Goal: Contribute content: Contribute content

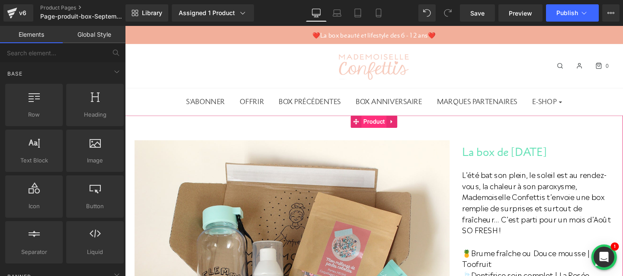
click at [381, 127] on span "Product" at bounding box center [386, 126] width 26 height 13
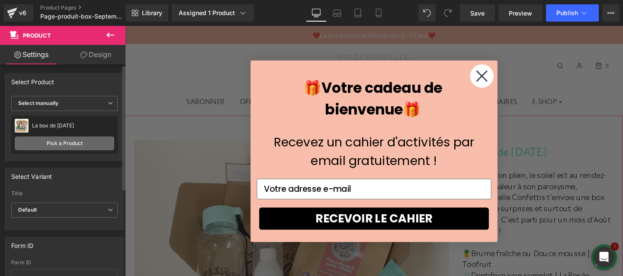
click at [77, 142] on link "Pick a Product" at bounding box center [64, 144] width 99 height 14
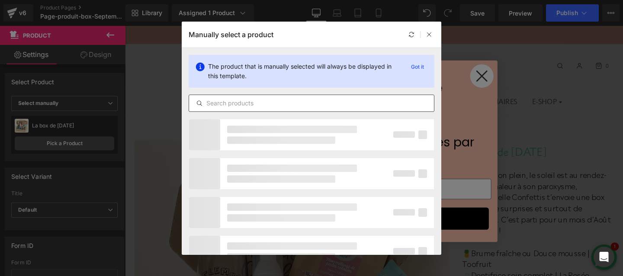
click at [249, 96] on div at bounding box center [312, 103] width 246 height 17
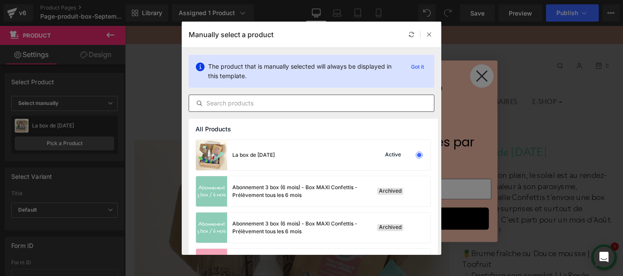
click at [248, 101] on input "text" at bounding box center [311, 103] width 245 height 10
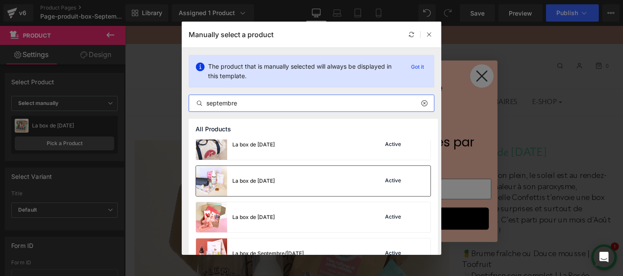
scroll to position [56, 0]
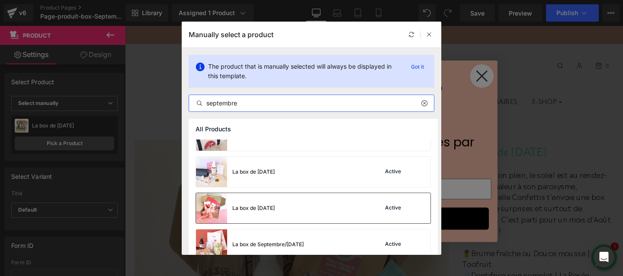
type input "septembre"
click at [253, 210] on div "La box de [DATE]" at bounding box center [253, 209] width 42 height 8
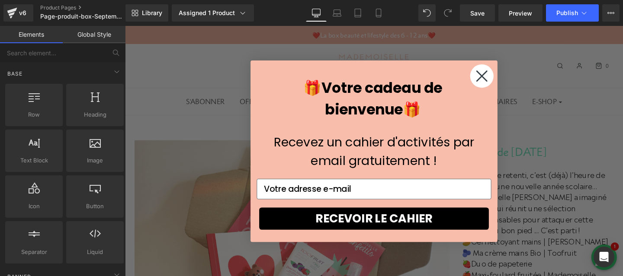
click at [500, 79] on icon "Close dialog" at bounding box center [500, 79] width 10 height 10
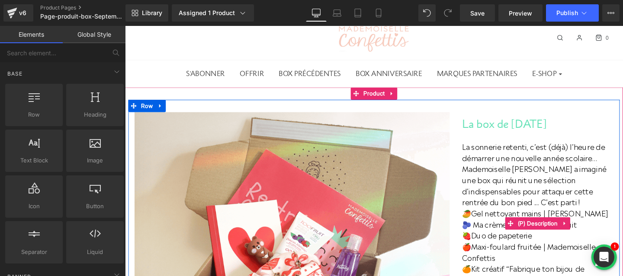
scroll to position [13, 0]
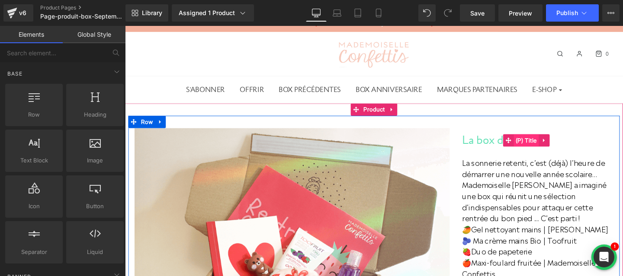
click at [541, 149] on span "(P) Title" at bounding box center [547, 146] width 26 height 13
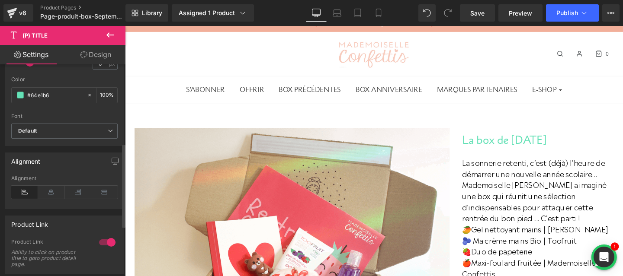
scroll to position [177, 0]
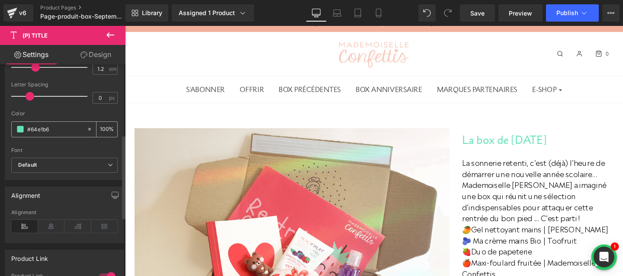
click at [40, 131] on input "#64e1b6" at bounding box center [54, 130] width 55 height 10
paste input "ff585d"
type input "#ff585d"
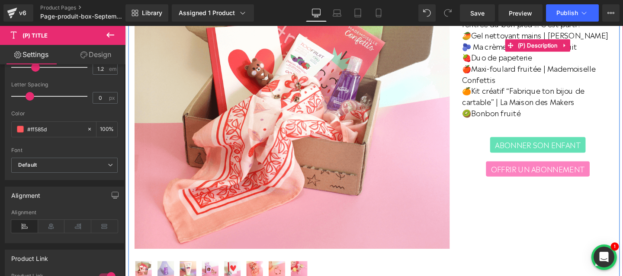
scroll to position [225, 0]
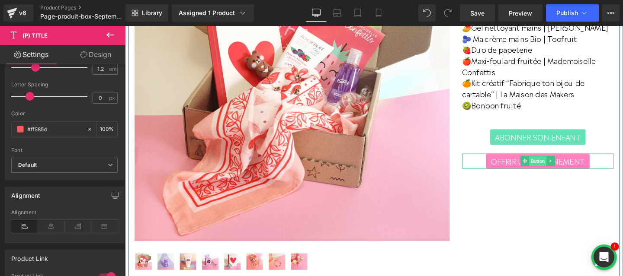
click at [563, 169] on span "Button" at bounding box center [559, 169] width 18 height 10
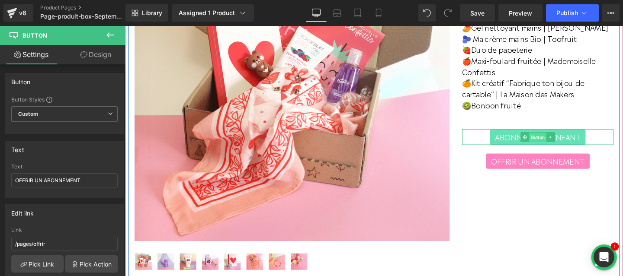
click at [560, 141] on span "Button" at bounding box center [559, 143] width 18 height 10
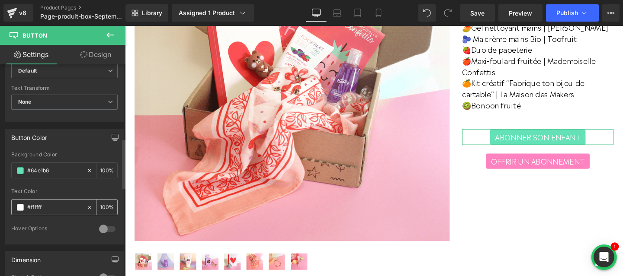
scroll to position [367, 0]
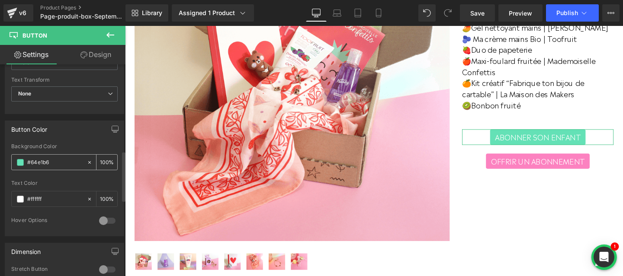
click at [40, 166] on input "#64e1b6" at bounding box center [54, 163] width 55 height 10
paste input "ff585d"
type input "#ff585d"
click at [82, 139] on div "Button Color rgb(255, 88, 93) Background Color #ff585d 100 % rgba(255, 255, 255…" at bounding box center [64, 179] width 119 height 116
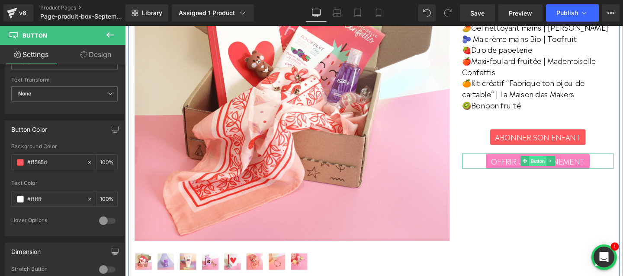
click at [564, 167] on span "Button" at bounding box center [559, 169] width 18 height 10
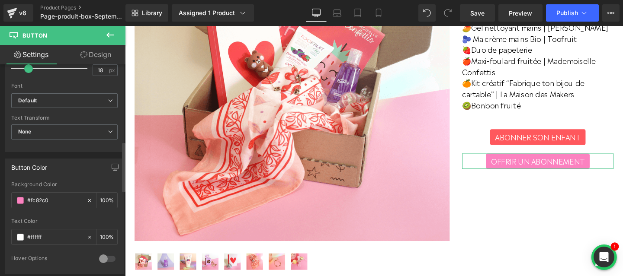
scroll to position [329, 0]
click at [45, 199] on input "#fc82c0" at bounding box center [54, 201] width 55 height 10
paste input "#97ca9c"
type input "##97ca9c"
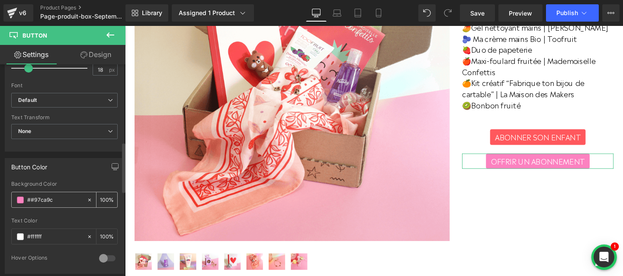
type input "0"
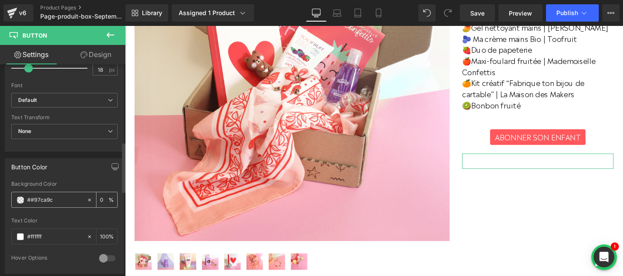
click at [48, 199] on input "##97ca9c" at bounding box center [54, 201] width 55 height 10
click at [27, 199] on input "##97ca9c" at bounding box center [54, 201] width 55 height 10
click at [33, 199] on input "##97ca9c" at bounding box center [54, 201] width 55 height 10
type input "#97ca9c"
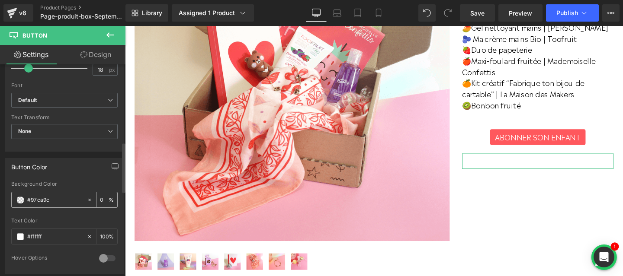
type input "100"
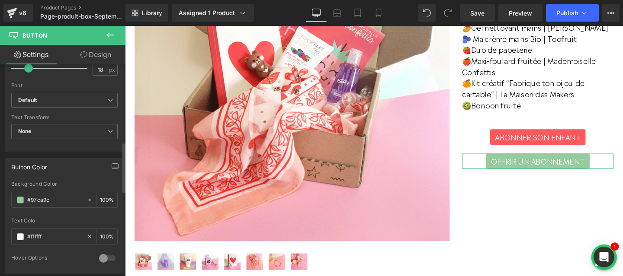
type input "#97ca9c"
click at [76, 177] on div "Button Color rgb(151, 202, 156) Background Color #97ca9c 100 % rgba(255, 255, 2…" at bounding box center [64, 216] width 119 height 116
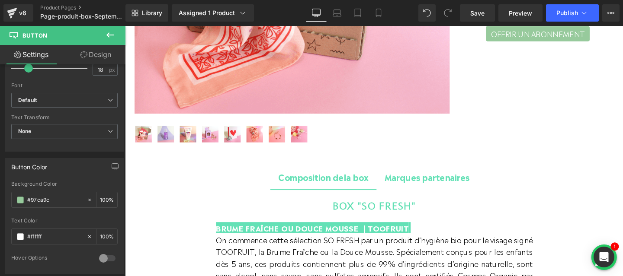
scroll to position [359, 0]
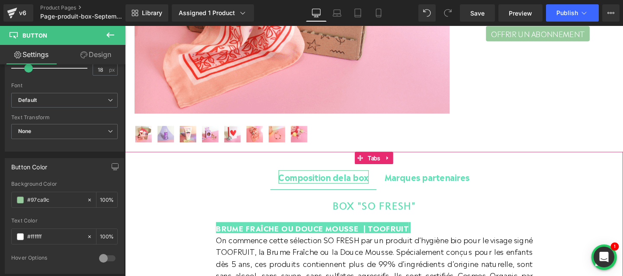
click at [356, 187] on b "la box" at bounding box center [368, 184] width 26 height 13
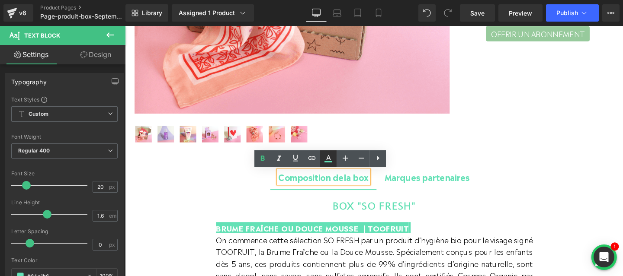
click at [329, 160] on icon at bounding box center [328, 159] width 10 height 10
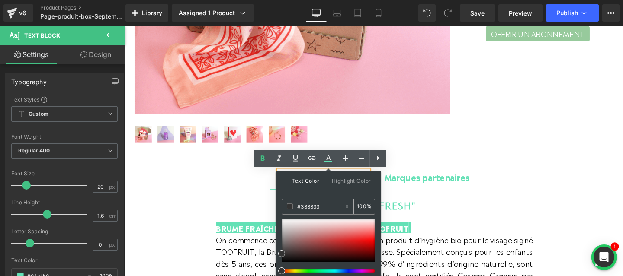
click at [310, 206] on input "#333333" at bounding box center [320, 207] width 47 height 10
paste input "ff585d"
click at [329, 196] on div "Text Color Highlight Color rgb(255, 88, 93) #ff585d 100 % #ffffff #ffffff 100 %" at bounding box center [329, 230] width 106 height 118
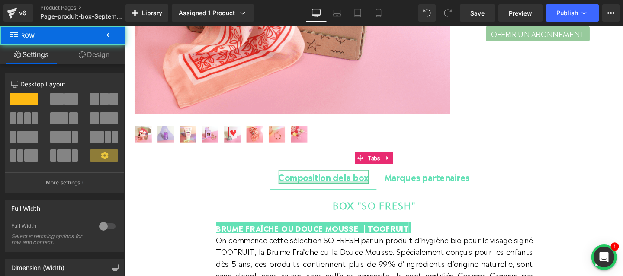
click at [321, 191] on div "Composition d e la box Text Block" at bounding box center [333, 185] width 95 height 14
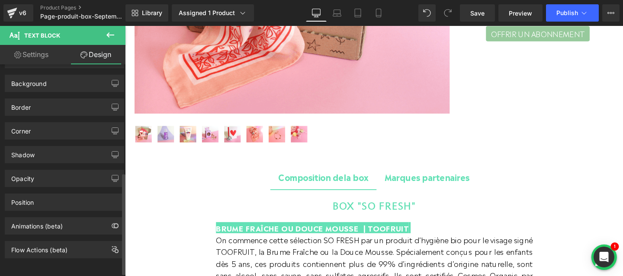
scroll to position [232, 0]
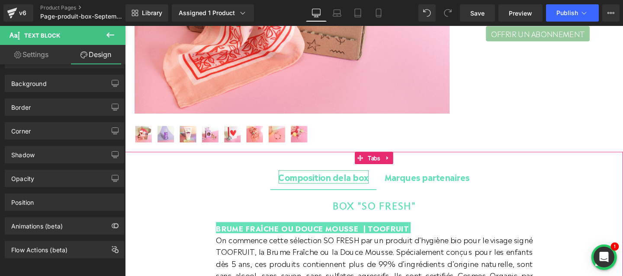
click at [327, 186] on b "Composition d" at bounding box center [317, 184] width 63 height 13
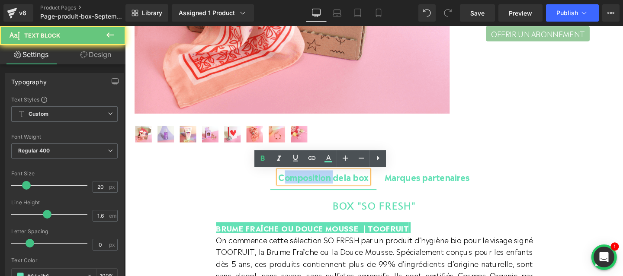
click at [327, 186] on b "Composition d" at bounding box center [317, 184] width 63 height 13
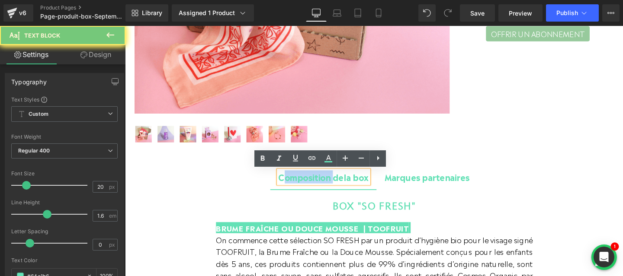
click at [327, 186] on b "Composition d" at bounding box center [317, 184] width 63 height 13
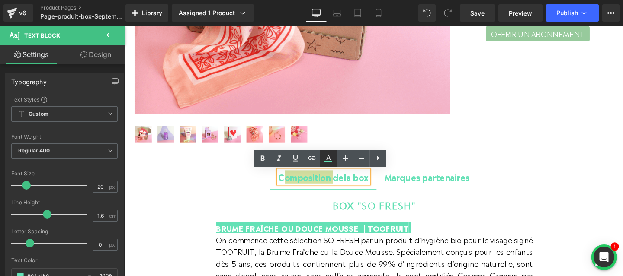
click at [328, 160] on icon at bounding box center [328, 159] width 10 height 10
type input "#64e1b6"
type input "100"
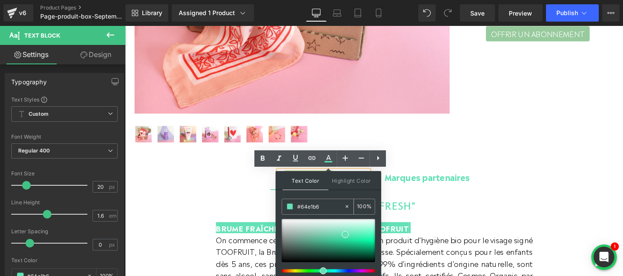
click at [309, 206] on input "#64e1b6" at bounding box center [320, 207] width 47 height 10
paste input "ff585d"
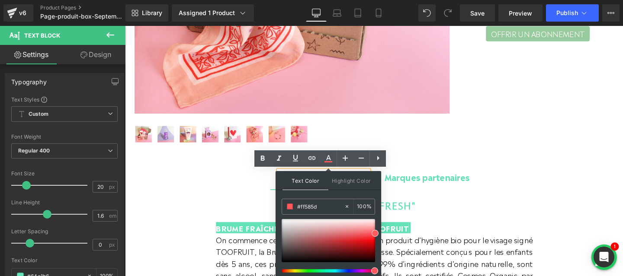
click at [337, 197] on div "Text Color Highlight Color rgba(255, 88, 93, 1) #ff585d 100 % transparent trans…" at bounding box center [329, 230] width 106 height 118
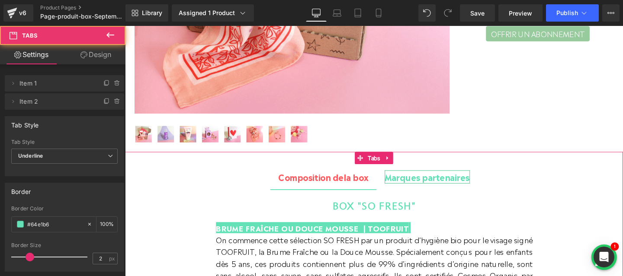
click at [438, 186] on span "Marques partenaires" at bounding box center [443, 184] width 90 height 13
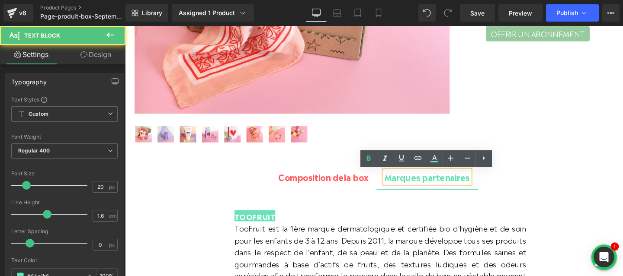
click at [438, 186] on span "Marques partenaires" at bounding box center [443, 184] width 90 height 13
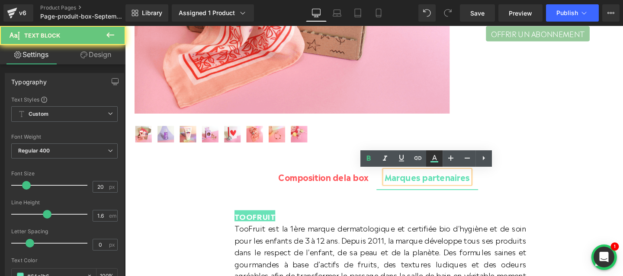
click at [432, 161] on icon at bounding box center [434, 161] width 8 height 1
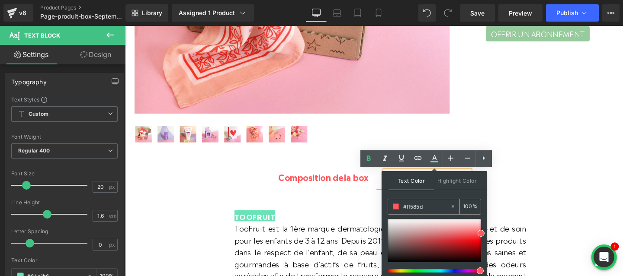
click at [414, 205] on input "#ff585d" at bounding box center [426, 207] width 47 height 10
click at [433, 193] on div "Text Color Highlight Color rgba(255, 88, 93, 1) #ff585d 100 % transparent trans…" at bounding box center [435, 230] width 106 height 118
click at [125, 26] on div at bounding box center [125, 26] width 0 height 0
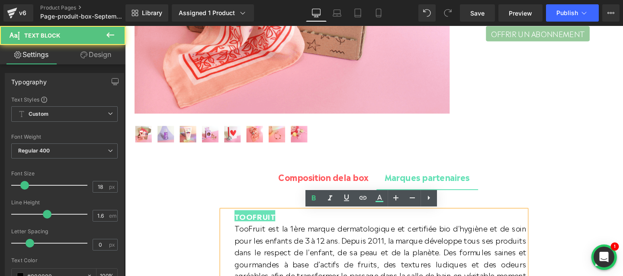
click at [442, 180] on span "Marques partenaires" at bounding box center [443, 184] width 90 height 13
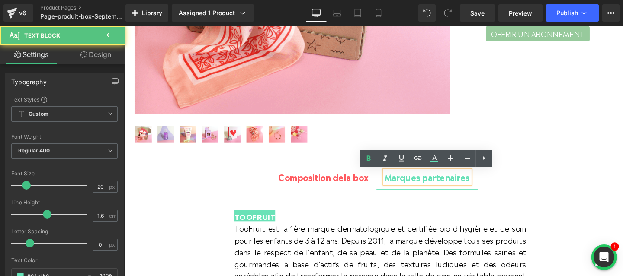
click at [436, 186] on span "Marques partenaires" at bounding box center [443, 184] width 90 height 13
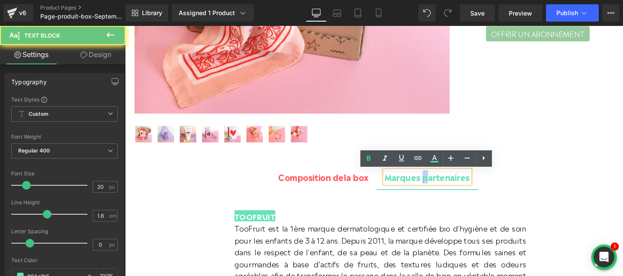
click at [436, 186] on span "Marques partenaires" at bounding box center [443, 184] width 90 height 13
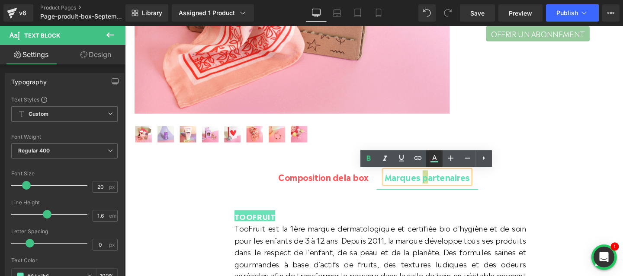
click at [432, 162] on icon at bounding box center [434, 159] width 10 height 10
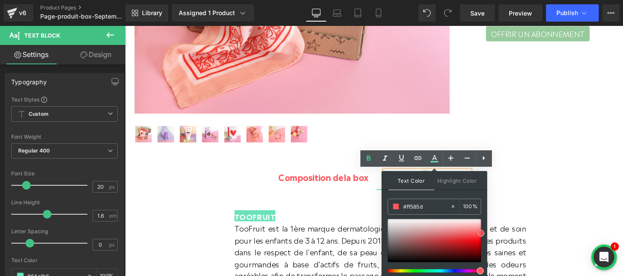
type input "#fe575d"
click at [480, 234] on span at bounding box center [480, 233] width 7 height 7
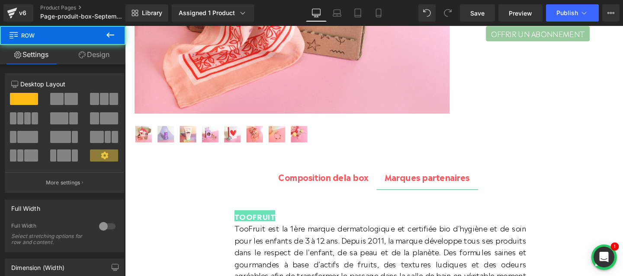
click at [396, 197] on span "Marques partenaires Text Block" at bounding box center [442, 185] width 107 height 26
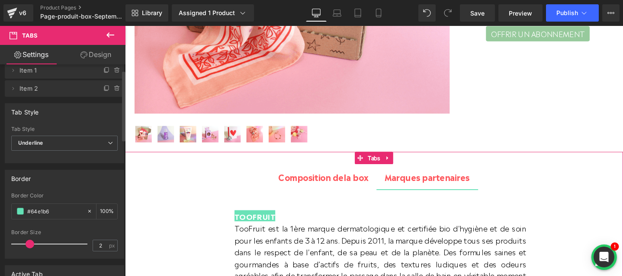
scroll to position [17, 0]
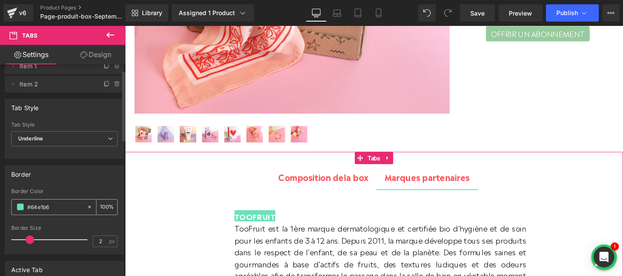
click at [42, 207] on input "#64e1b6" at bounding box center [54, 207] width 55 height 10
paste input "ff585d"
type input "#ff585d"
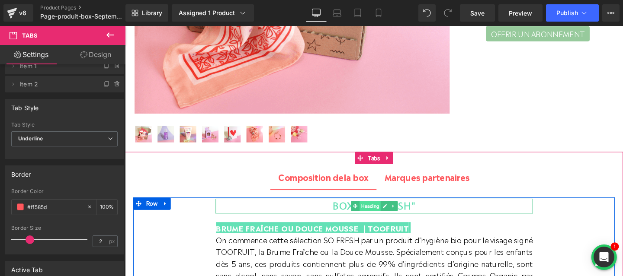
click at [386, 215] on span "Heading" at bounding box center [382, 215] width 22 height 10
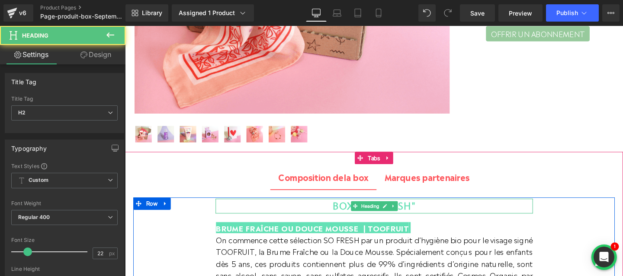
click at [343, 212] on h2 "BOX "SO FRESH"" at bounding box center [387, 215] width 334 height 15
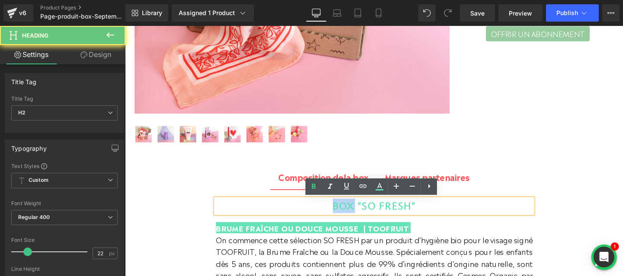
click at [343, 212] on h2 "BOX "SO FRESH"" at bounding box center [387, 215] width 334 height 15
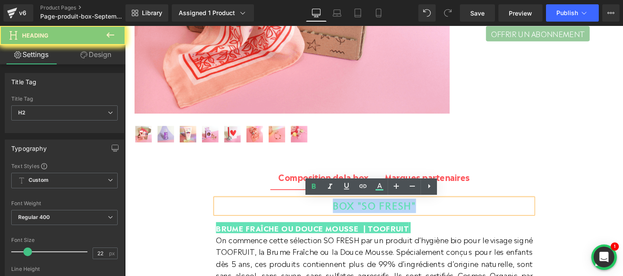
click at [343, 212] on h2 "BOX "SO FRESH"" at bounding box center [387, 215] width 334 height 15
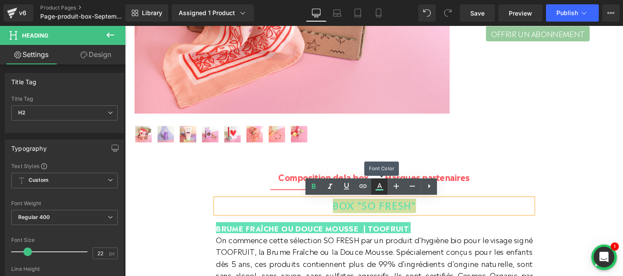
click at [381, 183] on icon at bounding box center [379, 187] width 10 height 10
type input "#61dfb3"
type input "100"
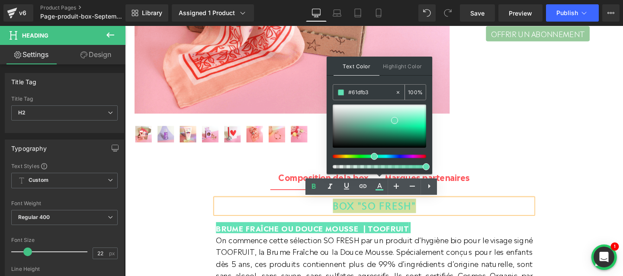
click at [365, 93] on input "#61dfb3" at bounding box center [371, 93] width 47 height 10
paste input "ff585d"
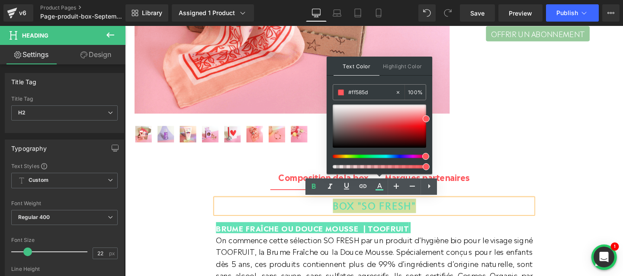
click at [391, 81] on div "Text Color Highlight Color rgba(255, 88, 93, 1) #ff585d 100 % #ffffff #ffffff 1…" at bounding box center [380, 116] width 106 height 118
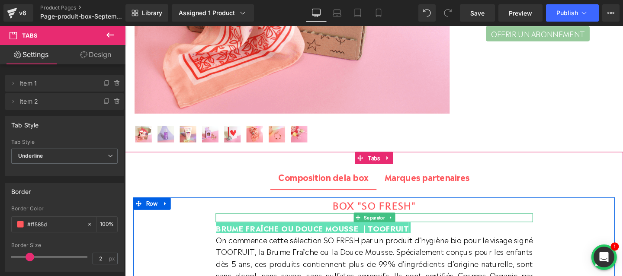
click at [383, 219] on div "BOX "SO FRESH" Heading" at bounding box center [387, 215] width 334 height 15
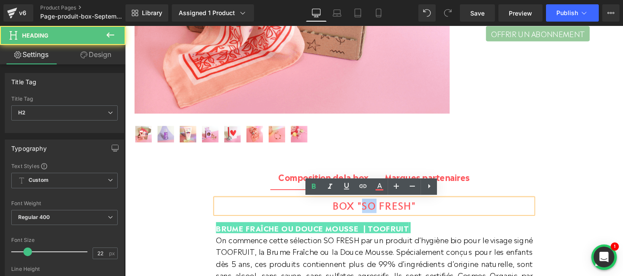
click at [383, 219] on b "BOX "SO FRESH"" at bounding box center [386, 215] width 87 height 12
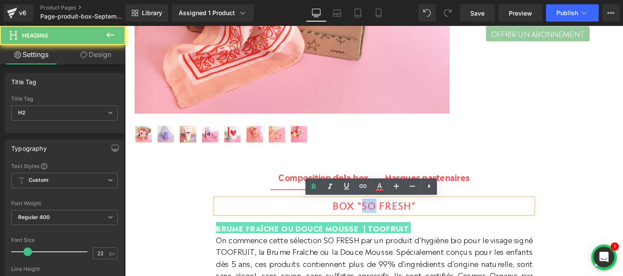
click at [381, 218] on b "BOX "SO FRESH"" at bounding box center [386, 215] width 87 height 12
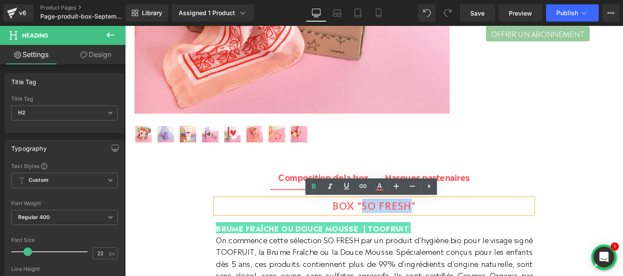
drag, startPoint x: 375, startPoint y: 215, endPoint x: 424, endPoint y: 216, distance: 48.5
click at [424, 216] on b "BOX "SO FRESH"" at bounding box center [386, 215] width 87 height 12
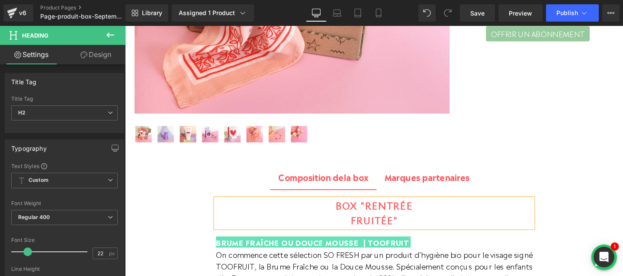
click at [364, 227] on b "fruitée"" at bounding box center [387, 231] width 49 height 12
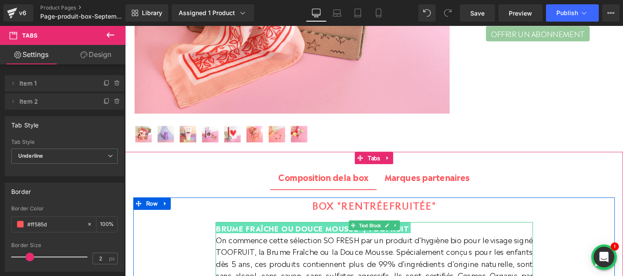
click at [292, 240] on span "BRUME FRAÎCHE OU DOUCE MOUSSE | TOOFRUIT" at bounding box center [322, 238] width 202 height 12
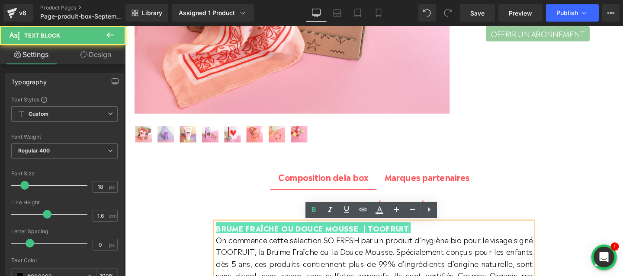
click at [291, 241] on span "BRUME FRAÎCHE OU DOUCE MOUSSE | TOOFRUIT" at bounding box center [322, 238] width 202 height 12
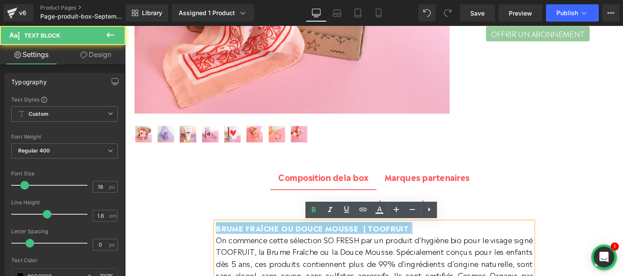
click at [291, 241] on span "BRUME FRAÎCHE OU DOUCE MOUSSE | TOOFRUIT" at bounding box center [322, 238] width 202 height 12
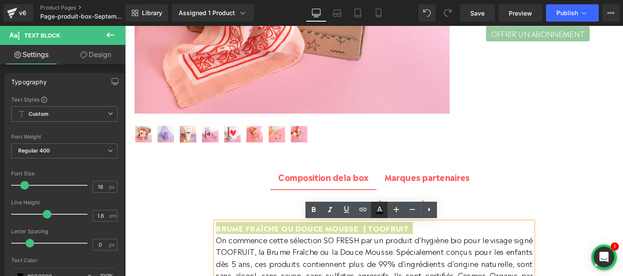
click at [379, 207] on icon at bounding box center [379, 209] width 5 height 5
type input "#000000"
type input "100"
type input "transparent"
type input "0"
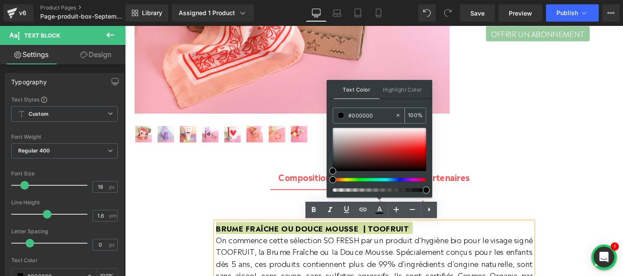
click at [364, 115] on input "#000000" at bounding box center [371, 116] width 47 height 10
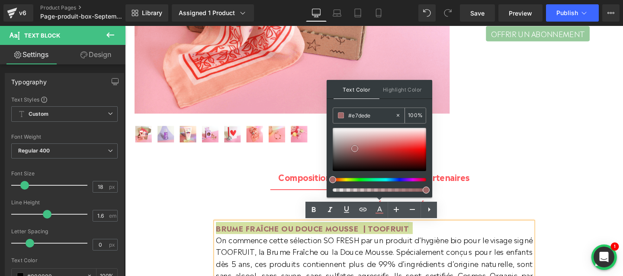
type input "#ffffff"
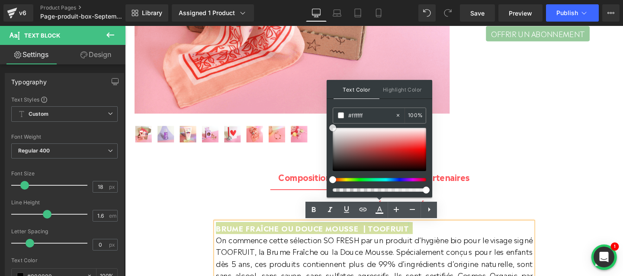
drag, startPoint x: 480, startPoint y: 175, endPoint x: 324, endPoint y: 112, distance: 167.7
click at [389, 92] on span "Highlight Color" at bounding box center [402, 89] width 46 height 19
click at [362, 117] on input "transparent" at bounding box center [371, 116] width 47 height 10
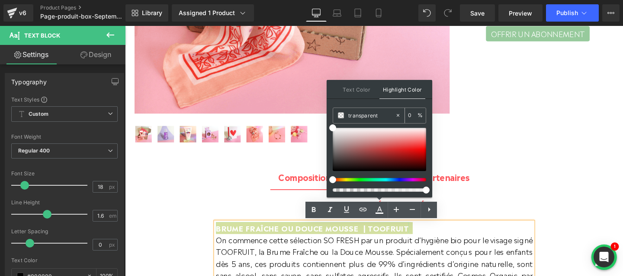
paste input "Rentrée fruitée"
click at [367, 115] on input "Rentrée fruitée" at bounding box center [371, 116] width 47 height 10
paste input "ff585d"
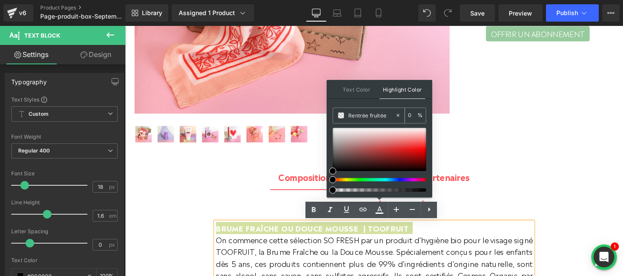
type input "ff585d"
type input "100"
type input "#ff5157"
click at [425, 142] on span at bounding box center [425, 142] width 7 height 7
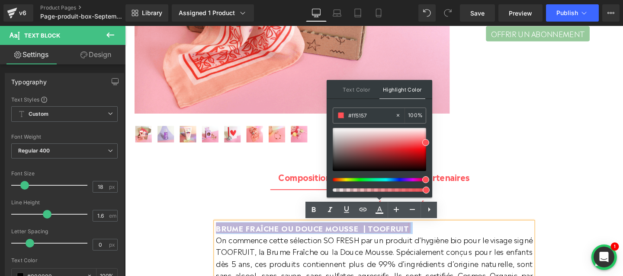
click at [529, 181] on ul "Composition d e la box Text Block Marques partenaires Text Block" at bounding box center [386, 185] width 523 height 27
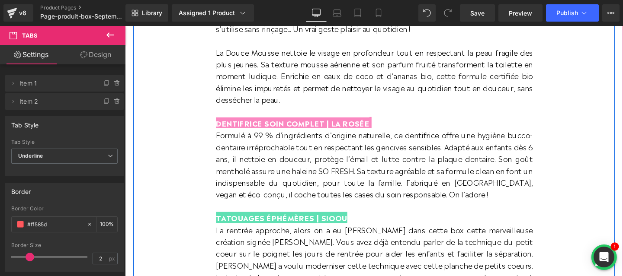
scroll to position [765, 0]
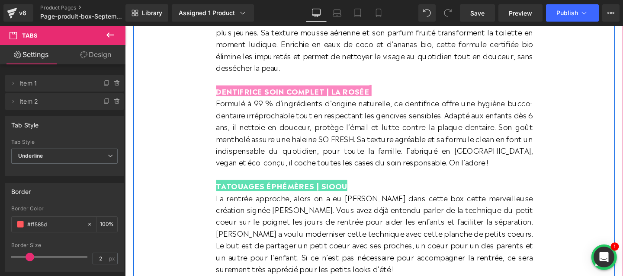
click at [295, 188] on span "TATOUAGES ÉPHÉMÈRES | SIOOU" at bounding box center [290, 194] width 138 height 12
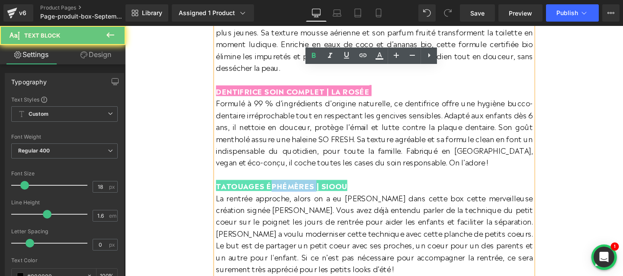
click at [295, 188] on span "TATOUAGES ÉPHÉMÈRES | SIOOU" at bounding box center [290, 194] width 138 height 12
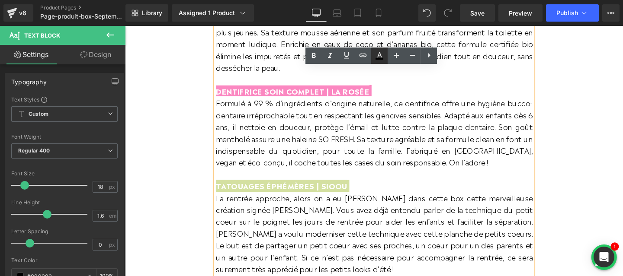
click at [377, 55] on icon at bounding box center [379, 56] width 10 height 10
type input "#000000"
type input "100"
type input "transparent"
type input "0"
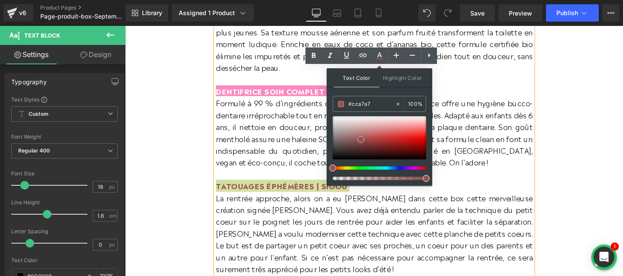
type input "#ffffff"
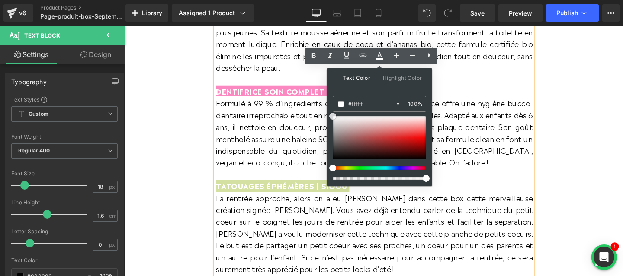
drag, startPoint x: 486, startPoint y: 166, endPoint x: 313, endPoint y: 101, distance: 184.2
click at [397, 79] on span "Highlight Color" at bounding box center [402, 77] width 46 height 19
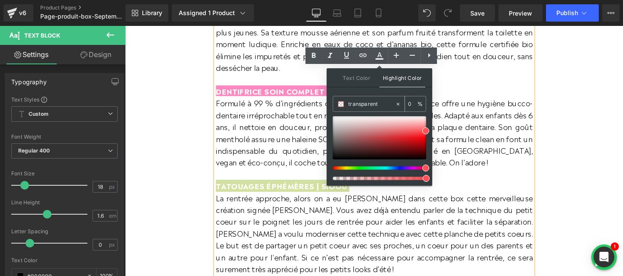
click at [357, 106] on input "transparent" at bounding box center [371, 104] width 47 height 10
paste input "ff585d"
type input "ff585d"
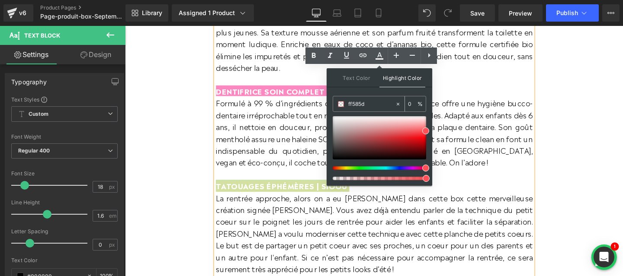
type input "100"
type input "#fe575d"
click at [425, 130] on span at bounding box center [425, 130] width 7 height 7
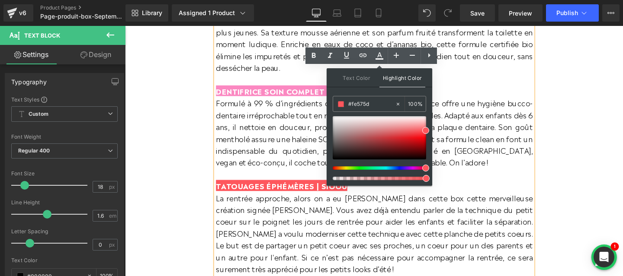
click at [489, 160] on p "Formulé à 99 % d’ingrédients d’origine naturelle, ce dentifrice offre une hygiè…" at bounding box center [387, 138] width 333 height 75
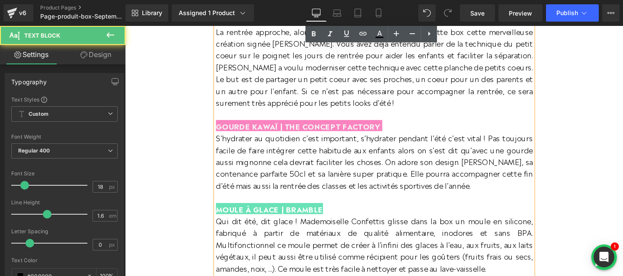
scroll to position [959, 0]
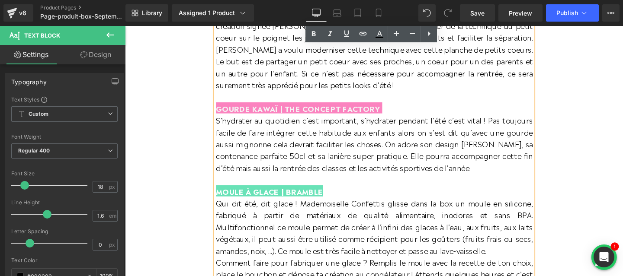
click at [283, 194] on p "MOULE À GLACE | BRAMBLE" at bounding box center [387, 200] width 333 height 13
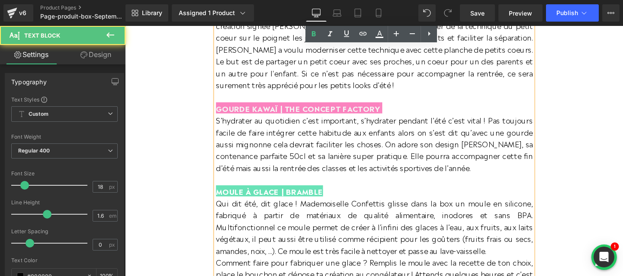
click at [277, 194] on span "MOULE À GLACE | BRAMBLE" at bounding box center [277, 200] width 112 height 12
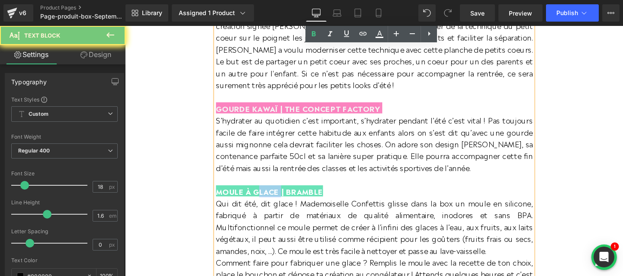
click at [277, 194] on span "MOULE À GLACE | BRAMBLE" at bounding box center [277, 200] width 112 height 12
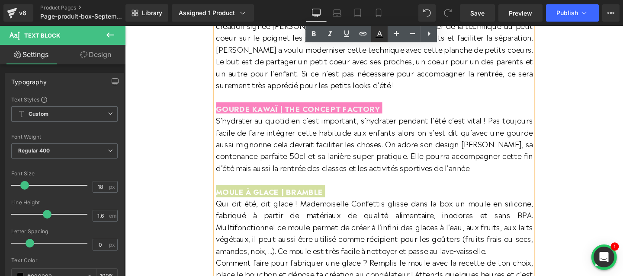
click at [379, 35] on icon at bounding box center [379, 34] width 10 height 10
type input "#000000"
type input "100"
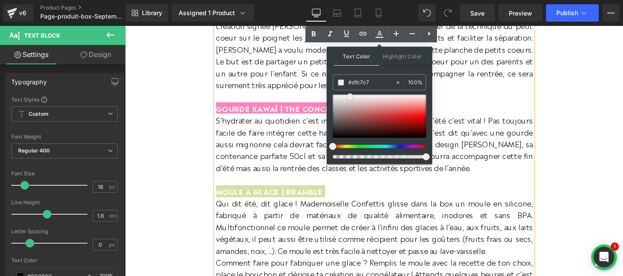
type input "#ffffff"
drag, startPoint x: 492, startPoint y: 137, endPoint x: 323, endPoint y: 79, distance: 178.8
click at [398, 58] on span "Highlight Color" at bounding box center [402, 56] width 46 height 19
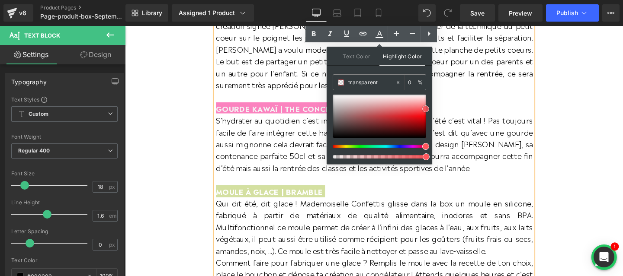
type input "#fe5258"
type input "100"
type input "#fe4d53"
click at [424, 108] on span at bounding box center [425, 109] width 7 height 7
click at [488, 164] on p "S’hydrater au quotidien c’est important, s’hydrater pendant l’été c’est vital !…" at bounding box center [387, 156] width 333 height 75
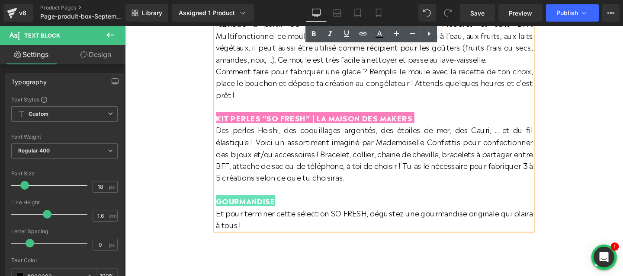
scroll to position [1177, 0]
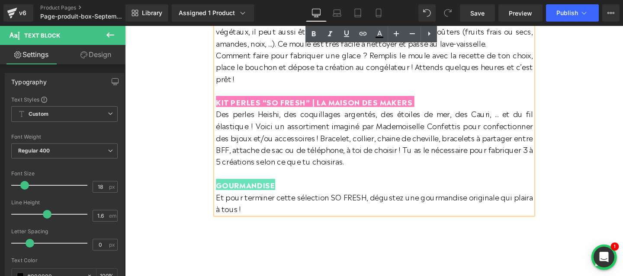
click at [253, 187] on span "GOURMANDISE" at bounding box center [252, 193] width 62 height 12
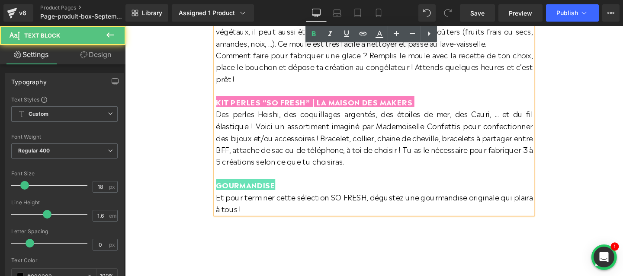
click at [253, 187] on span "GOURMANDISE" at bounding box center [252, 193] width 62 height 12
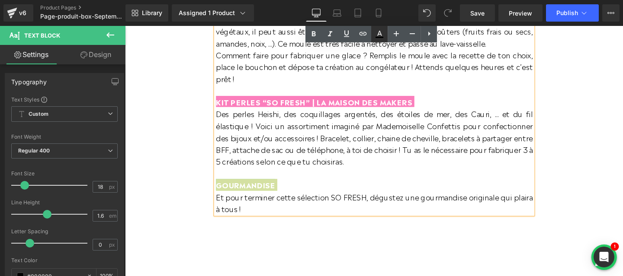
click at [377, 32] on icon at bounding box center [379, 34] width 10 height 10
type input "#000000"
type input "100"
type input "transparent"
type input "0"
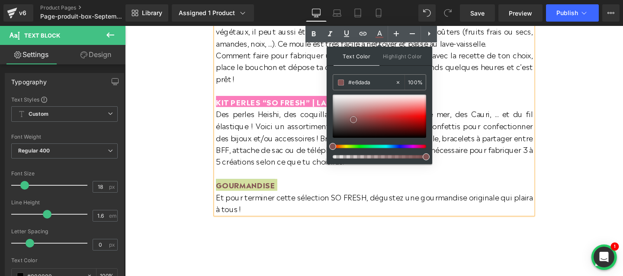
type input "#ffffff"
drag, startPoint x: 478, startPoint y: 146, endPoint x: 310, endPoint y: 58, distance: 190.4
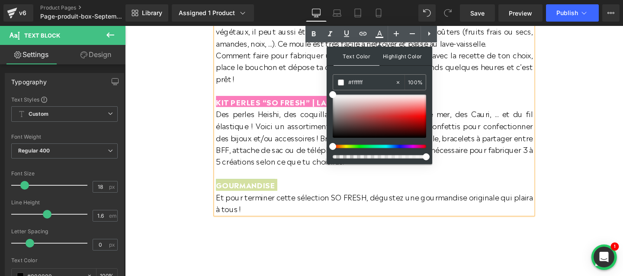
click at [401, 55] on span "Highlight Color" at bounding box center [402, 56] width 46 height 19
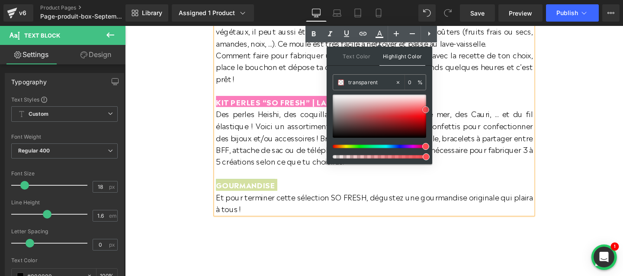
type input "#fe484e"
type input "100"
click at [424, 112] on span at bounding box center [424, 110] width 7 height 7
type input "#fe484e"
click at [497, 158] on p "Des perles Heishi, des coquillages argentés, des étoiles de mer, des Cauri, ...…" at bounding box center [387, 143] width 333 height 62
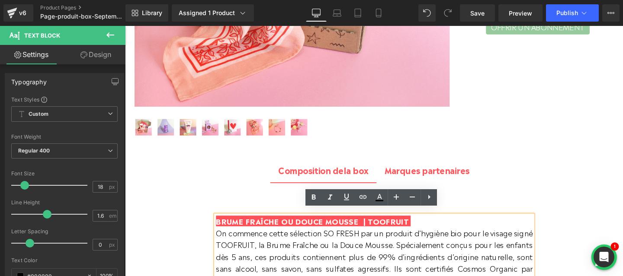
scroll to position [382, 0]
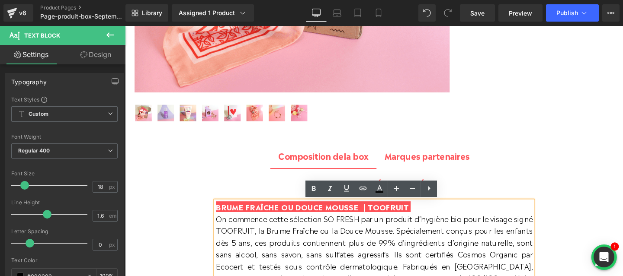
click at [425, 164] on span "Marques partenaires" at bounding box center [443, 162] width 90 height 13
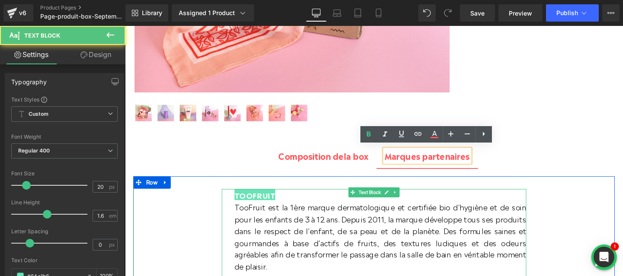
scroll to position [401, 0]
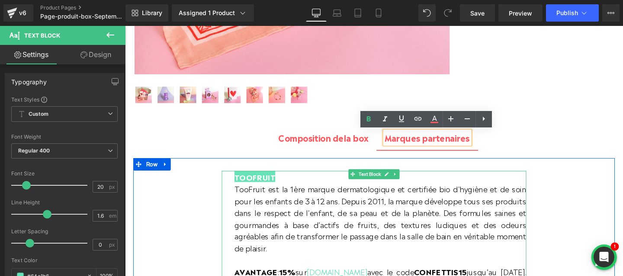
click at [260, 182] on span "TOOFRUIT" at bounding box center [261, 185] width 43 height 12
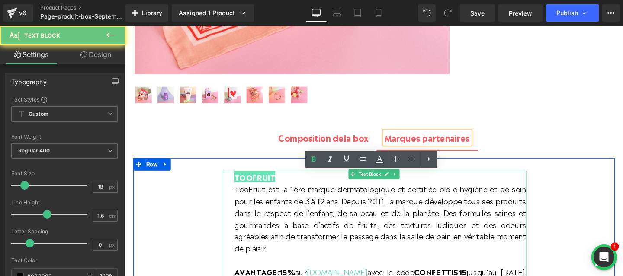
click at [260, 182] on span "TOOFRUIT" at bounding box center [261, 185] width 43 height 12
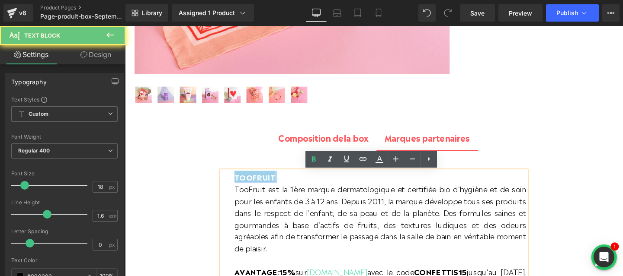
click at [260, 182] on span "TOOFRUIT" at bounding box center [261, 185] width 43 height 12
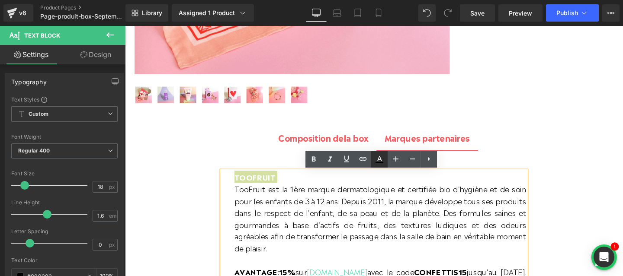
click at [379, 158] on icon at bounding box center [379, 159] width 10 height 10
type input "#000000"
type input "100"
type input "transparent"
type input "0"
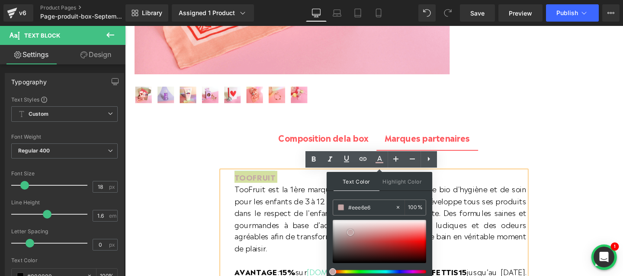
type input "#ffffff"
drag, startPoint x: 475, startPoint y: 259, endPoint x: 300, endPoint y: 200, distance: 184.7
click at [413, 184] on span "Highlight Color" at bounding box center [402, 181] width 46 height 19
click at [356, 208] on input "transparent" at bounding box center [371, 208] width 47 height 10
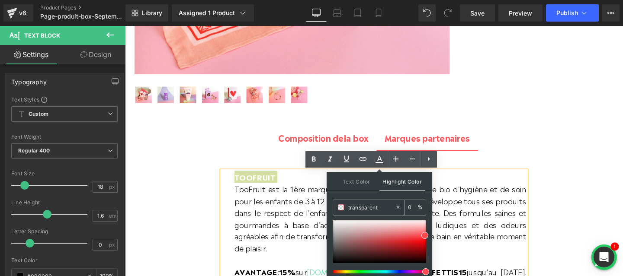
click at [356, 208] on input "transparent" at bounding box center [371, 208] width 47 height 10
paste input "ff585d"
type input "ff585d"
type input "100"
type input "#fe5c62"
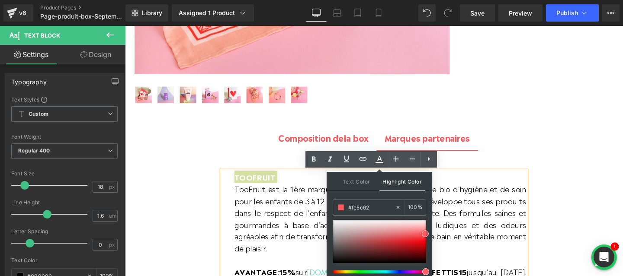
click at [423, 233] on span at bounding box center [425, 234] width 7 height 7
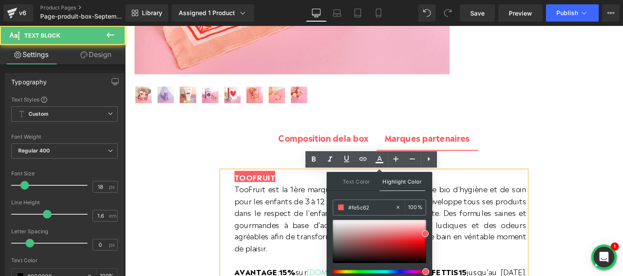
click at [478, 244] on p "TooFruit est la 1ère marque dermatologique et certifiée bio d'hygiène et de soi…" at bounding box center [393, 228] width 307 height 75
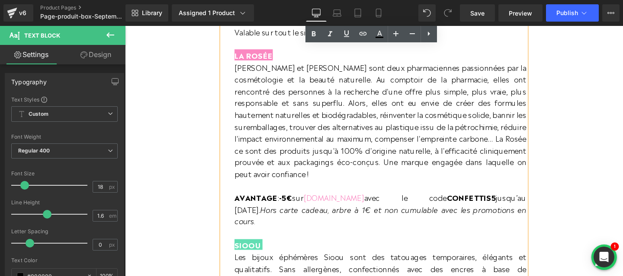
scroll to position [706, 0]
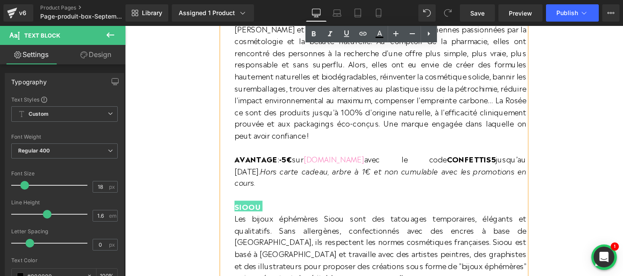
click at [261, 209] on span "SIOOU" at bounding box center [253, 215] width 27 height 12
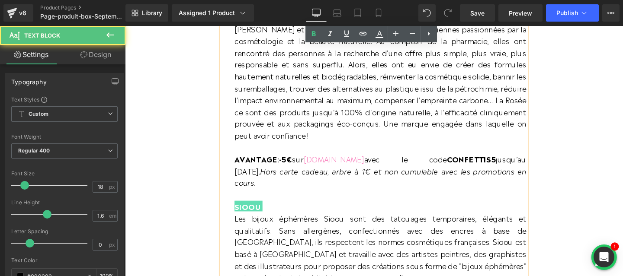
click at [261, 209] on span "SIOOU" at bounding box center [253, 215] width 27 height 12
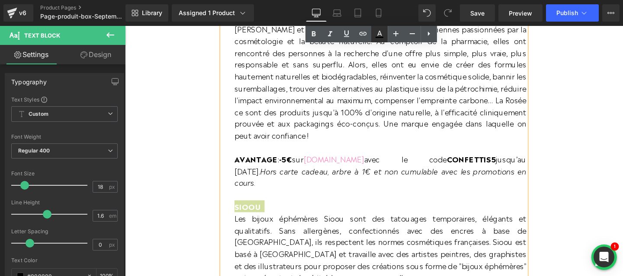
click at [374, 32] on icon at bounding box center [379, 34] width 10 height 10
type input "#000000"
type input "100"
type input "transparent"
type input "0"
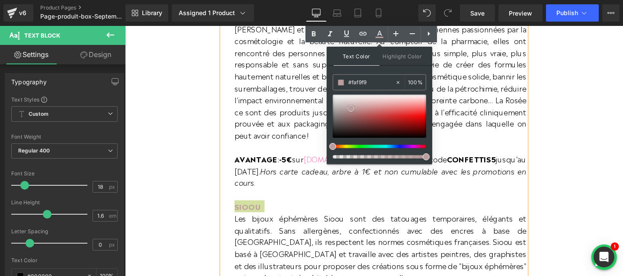
type input "#ffffff"
drag, startPoint x: 476, startPoint y: 135, endPoint x: 317, endPoint y: 70, distance: 171.3
click at [400, 60] on span "Highlight Color" at bounding box center [402, 56] width 46 height 19
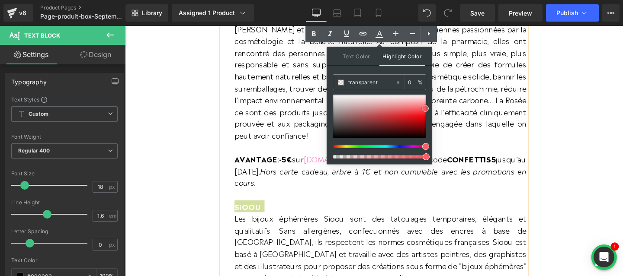
type input "#fe5c62"
type input "100"
type input "#fd5d62"
click at [424, 109] on span at bounding box center [424, 108] width 7 height 7
click at [391, 210] on p "SIOOU" at bounding box center [393, 215] width 307 height 13
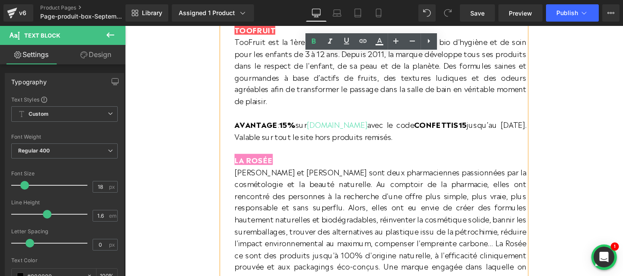
scroll to position [485, 0]
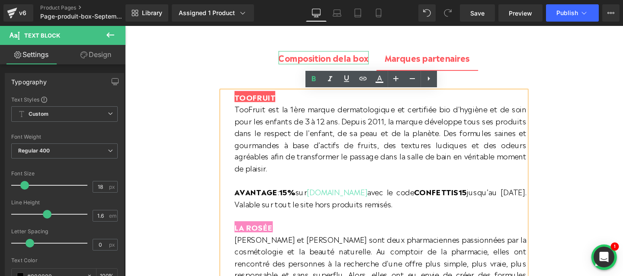
click at [341, 59] on b "Composition d" at bounding box center [317, 59] width 63 height 13
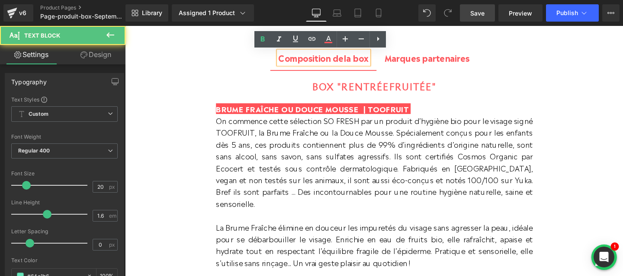
click at [475, 13] on span "Save" at bounding box center [477, 13] width 14 height 9
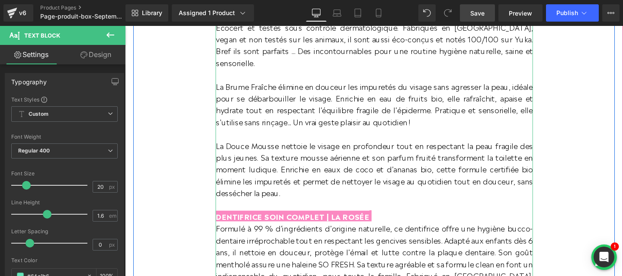
scroll to position [671, 0]
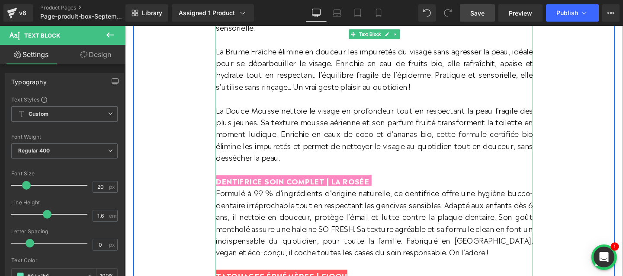
click at [276, 183] on span "DENTIFRICE SOIN COMPLET | LA ROSÉE" at bounding box center [301, 189] width 161 height 12
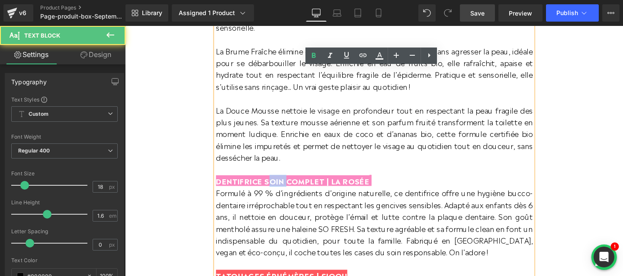
click at [276, 183] on span "DENTIFRICE SOIN COMPLET | LA ROSÉE" at bounding box center [301, 189] width 161 height 12
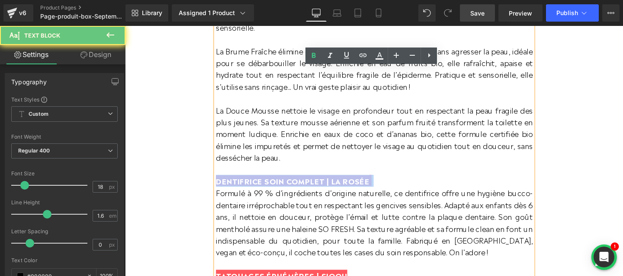
click at [276, 183] on span "DENTIFRICE SOIN COMPLET | LA ROSÉE" at bounding box center [301, 189] width 161 height 12
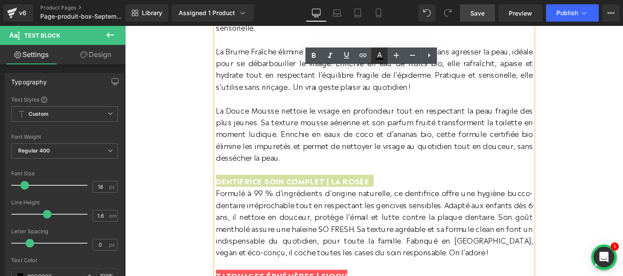
click at [379, 59] on icon at bounding box center [379, 58] width 8 height 1
type input "#000000"
type input "100"
type input "transparent"
type input "0"
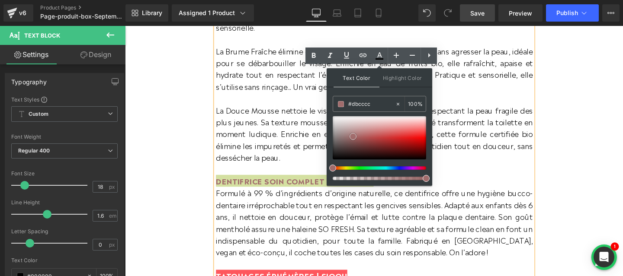
type input "#ffffff"
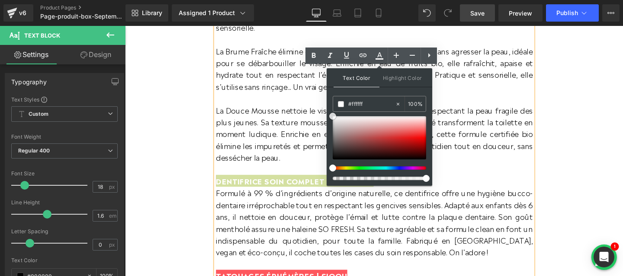
drag, startPoint x: 478, startPoint y: 163, endPoint x: 322, endPoint y: 89, distance: 172.8
click at [388, 81] on span "Highlight Color" at bounding box center [402, 77] width 46 height 19
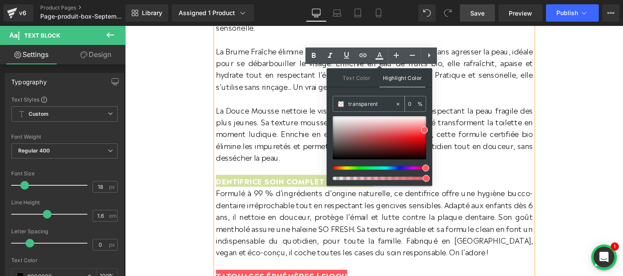
click at [369, 106] on input "transparent" at bounding box center [371, 104] width 47 height 10
paste input "97ca9c"
type input "97ca9c"
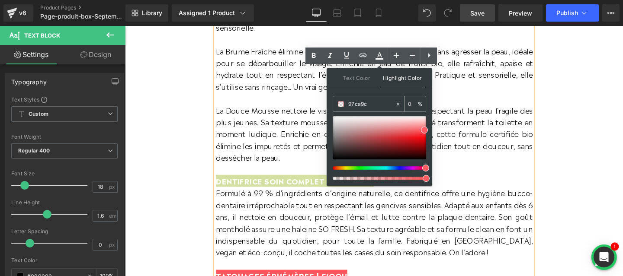
type input "100"
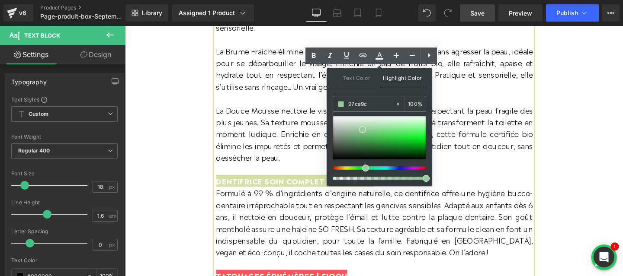
type input "#97ca9c"
click at [364, 94] on div "Text Color Highlight Color rgba(255, 255, 255, 1) #ffffff 100 % rgba(151, 202, …" at bounding box center [380, 127] width 106 height 118
click at [316, 199] on p "Formulé à 99 % d’ingrédients d’origine naturelle, ce dentifrice offre une hygiè…" at bounding box center [387, 232] width 333 height 75
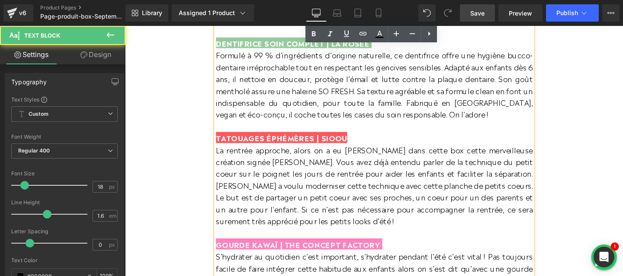
scroll to position [835, 0]
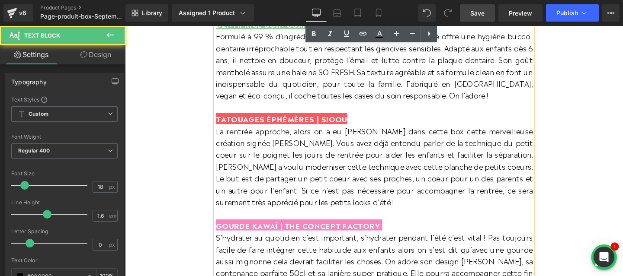
click at [282, 230] on span "GOURDE KAWAÏ | THE CONCEPT FACTORY" at bounding box center [307, 236] width 173 height 12
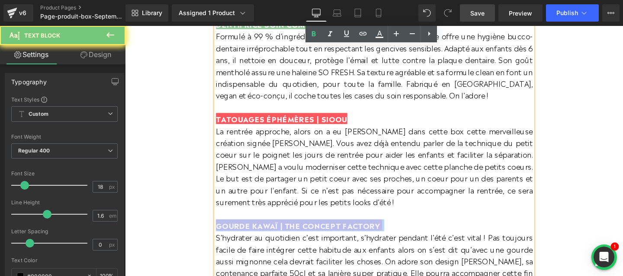
click at [282, 230] on span "GOURDE KAWAÏ | THE CONCEPT FACTORY" at bounding box center [307, 236] width 173 height 12
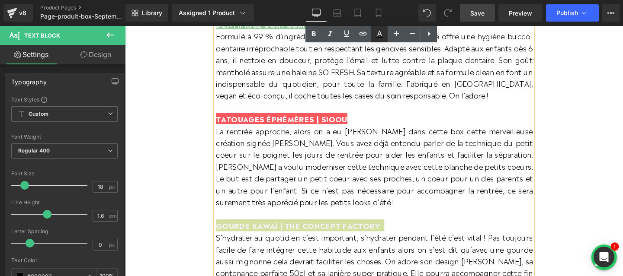
click at [375, 40] on link at bounding box center [379, 34] width 16 height 16
type input "#000000"
type input "100"
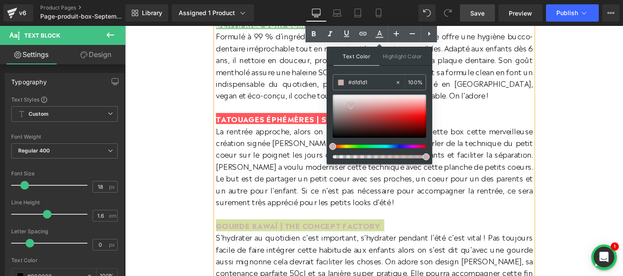
type input "#ffffff"
drag, startPoint x: 476, startPoint y: 132, endPoint x: 322, endPoint y: 85, distance: 161.1
click at [385, 63] on span "Highlight Color" at bounding box center [402, 56] width 46 height 19
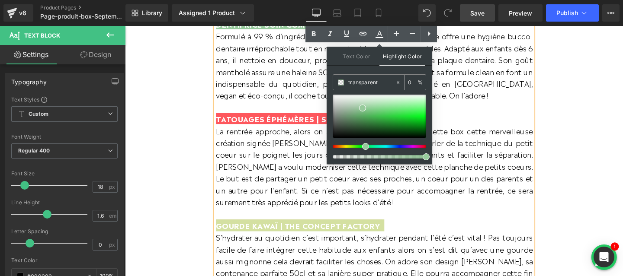
click at [362, 86] on input "transparent" at bounding box center [371, 83] width 47 height 10
paste input "97ca9c"
type input "97ca9c"
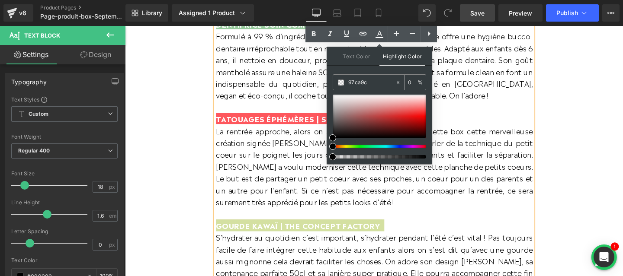
type input "100"
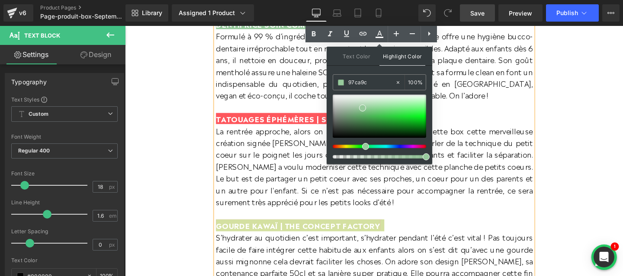
type input "97ca9c"
click at [362, 71] on div "Text Color Highlight Color rgba(255, 255, 255, 1) #ffffff 100 % rgb(151, 202, 1…" at bounding box center [380, 106] width 106 height 118
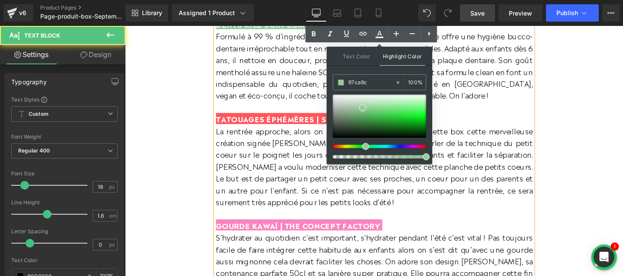
click at [316, 190] on p "La rentrée approche, alors on a eu [PERSON_NAME] dans cette box cette merveille…" at bounding box center [387, 173] width 333 height 87
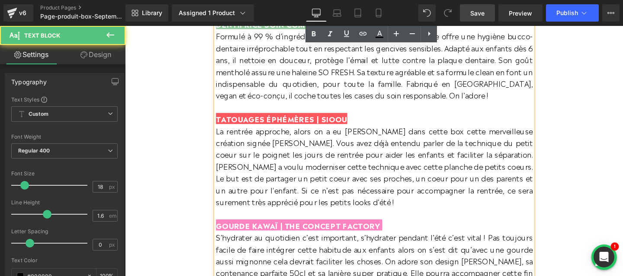
click at [299, 230] on span "GOURDE KAWAÏ | THE CONCEPT FACTORY" at bounding box center [307, 236] width 173 height 12
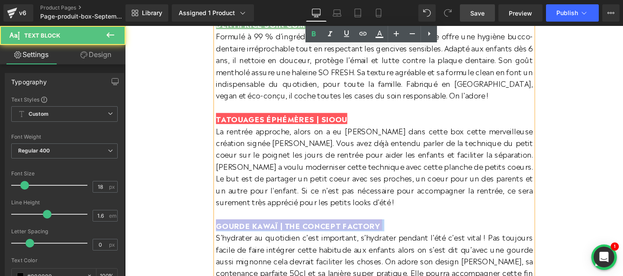
click at [299, 230] on span "GOURDE KAWAÏ | THE CONCEPT FACTORY" at bounding box center [307, 236] width 173 height 12
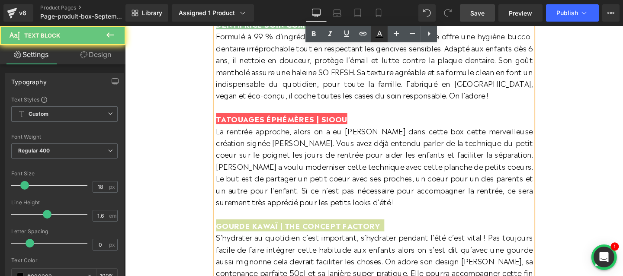
click at [378, 32] on icon at bounding box center [379, 34] width 10 height 10
type input "#000000"
type input "100"
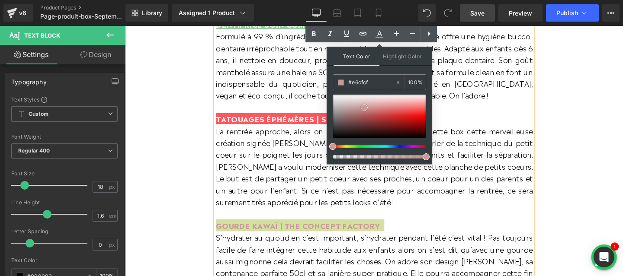
type input "#ffffff"
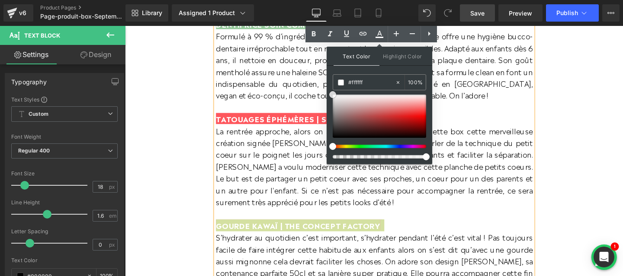
drag, startPoint x: 489, startPoint y: 135, endPoint x: 323, endPoint y: 72, distance: 177.6
click at [399, 53] on span "Highlight Color" at bounding box center [402, 56] width 46 height 19
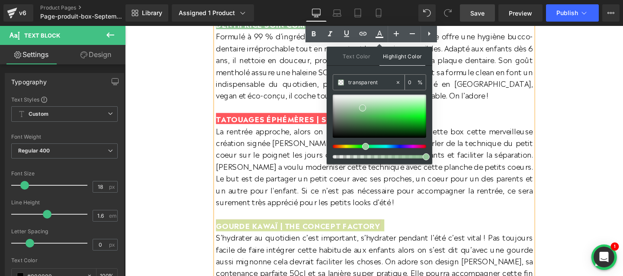
click at [362, 83] on input "transparent" at bounding box center [371, 83] width 47 height 10
paste input "97ca9c"
type input "97ca9c"
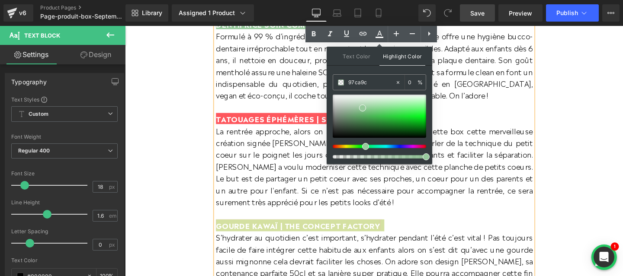
type input "100"
type input "#9dcca2"
click at [362, 107] on span at bounding box center [362, 107] width 7 height 7
click at [347, 242] on p "S’hydrater au quotidien c’est important, s’hydrater pendant l’été c’est vital !…" at bounding box center [387, 279] width 333 height 75
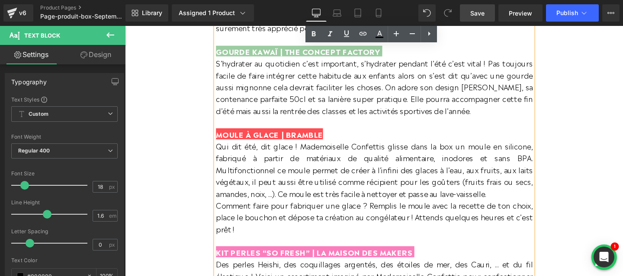
scroll to position [1041, 0]
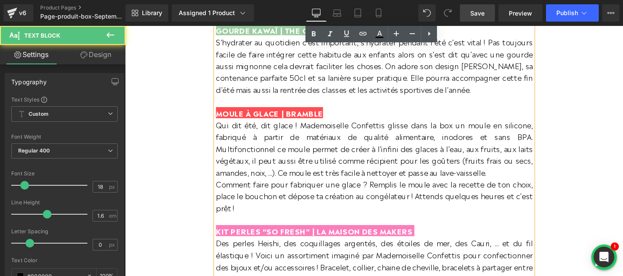
click at [330, 236] on span "KIT PERLES “SO FRESH” | LA MAISON DES MAKERS" at bounding box center [324, 242] width 206 height 12
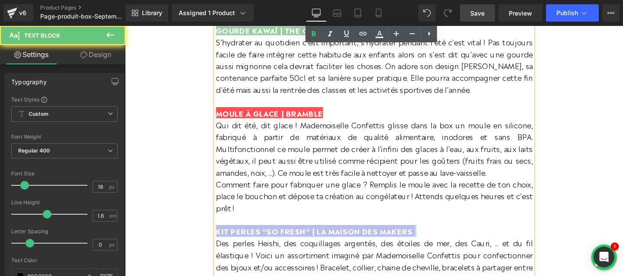
click at [330, 236] on span "KIT PERLES “SO FRESH” | LA MAISON DES MAKERS" at bounding box center [324, 242] width 206 height 12
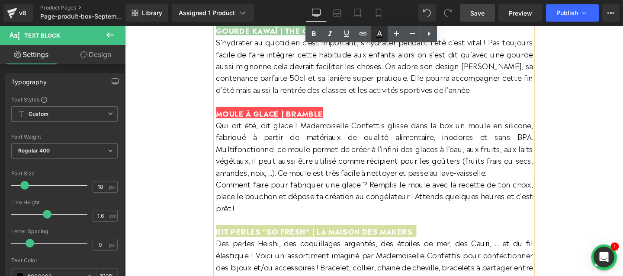
click at [375, 38] on icon at bounding box center [379, 34] width 10 height 10
type input "#000000"
type input "100"
type input "transparent"
type input "0"
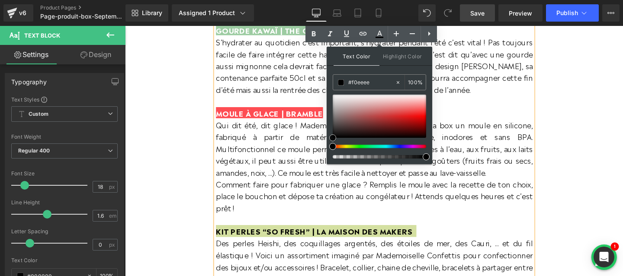
click at [340, 97] on div at bounding box center [379, 116] width 93 height 43
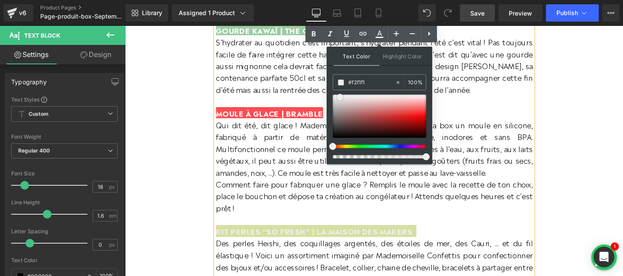
type input "#ffffff"
drag, startPoint x: 465, startPoint y: 123, endPoint x: 327, endPoint y: 86, distance: 142.5
click at [399, 52] on span "Highlight Color" at bounding box center [402, 56] width 46 height 19
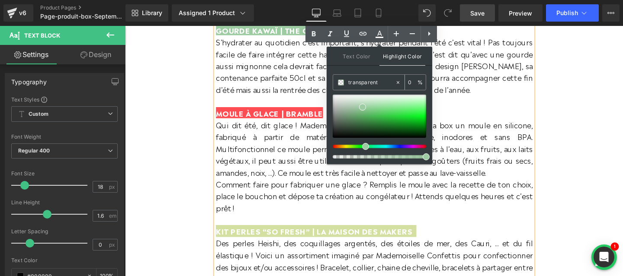
click at [359, 87] on input "transparent" at bounding box center [371, 83] width 47 height 10
paste input "97ca9c"
type input "97ca9c"
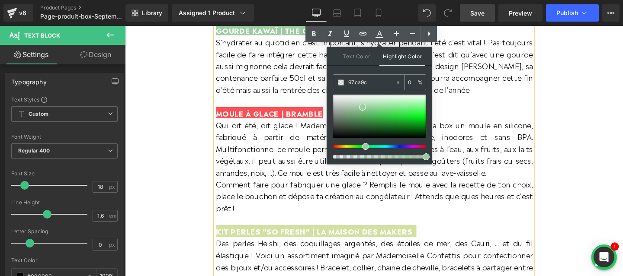
type input "100"
type input "#96c99b"
click at [363, 109] on span at bounding box center [362, 108] width 7 height 7
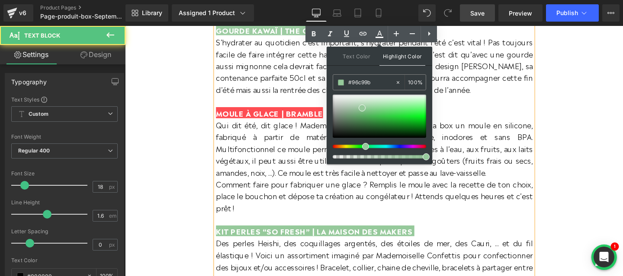
click at [352, 224] on p at bounding box center [387, 230] width 333 height 13
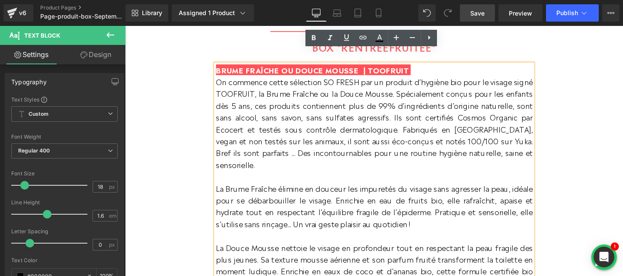
scroll to position [508, 0]
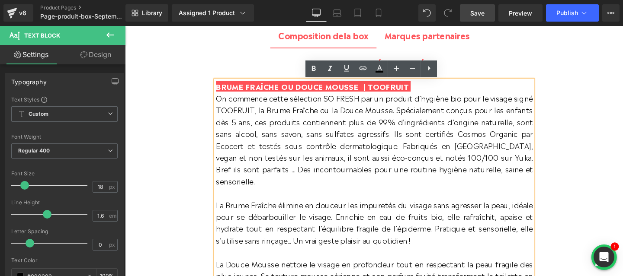
click at [297, 91] on span "BRUME FRAÎCHE OU DOUCE MOUSSE | TOOFRUIT" at bounding box center [322, 89] width 202 height 12
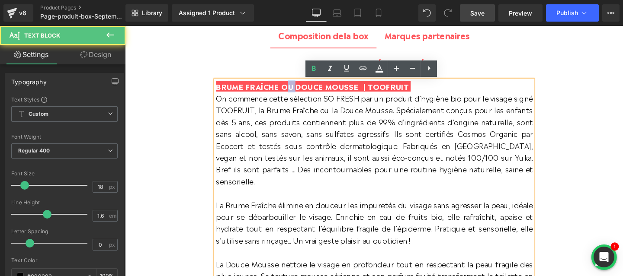
click at [297, 91] on span "BRUME FRAÎCHE OU DOUCE MOUSSE | TOOFRUIT" at bounding box center [322, 89] width 202 height 12
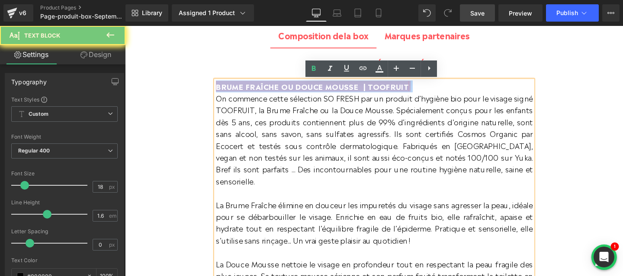
click at [297, 91] on span "BRUME FRAÎCHE OU DOUCE MOUSSE | TOOFRUIT" at bounding box center [322, 89] width 202 height 12
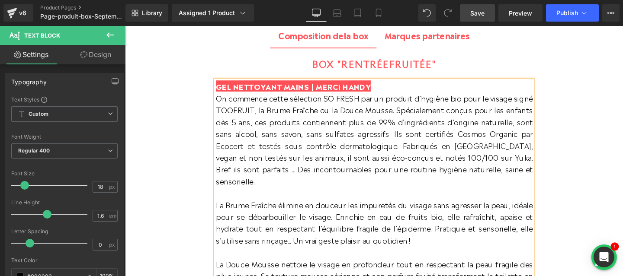
click at [221, 92] on span "GEL NETTOYANT MAINS | MERCI HANDY" at bounding box center [302, 89] width 163 height 12
click at [377, 91] on span "GEL NETTOYANT MAINS | MERCI HANDY" at bounding box center [302, 89] width 163 height 12
click at [368, 128] on span "On commence cette sélection SO FRESH par un produit d’hygiène bio pour le visag…" at bounding box center [387, 145] width 333 height 99
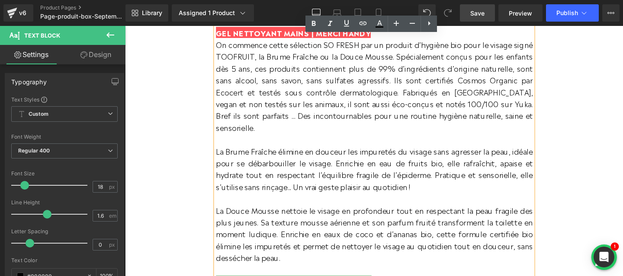
scroll to position [593, 0]
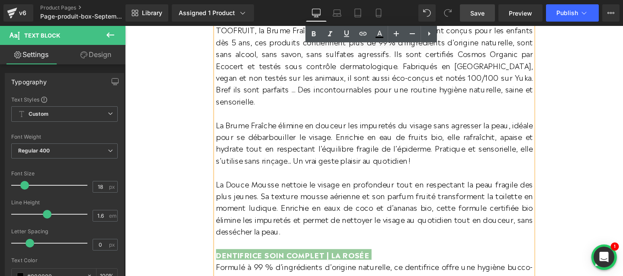
drag, startPoint x: 315, startPoint y: 231, endPoint x: 222, endPoint y: 32, distance: 220.0
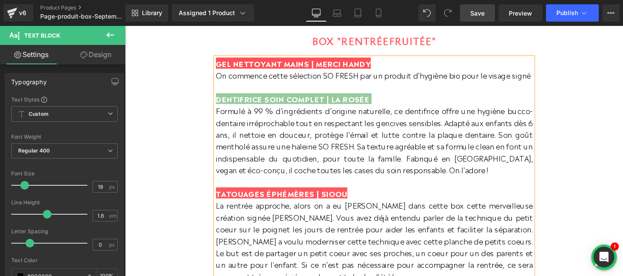
click at [247, 80] on span "On commence cette sélection SO FRESH par un produit d’hygiène bio pour le visag…" at bounding box center [386, 77] width 331 height 11
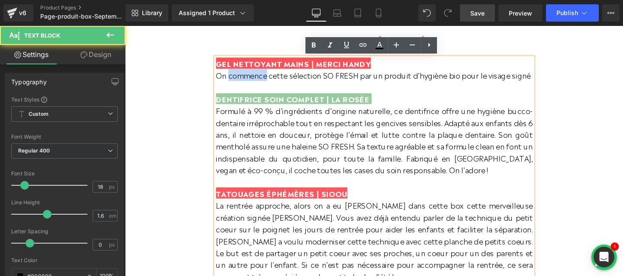
click at [247, 80] on span "On commence cette sélection SO FRESH par un produit d’hygiène bio pour le visag…" at bounding box center [386, 77] width 331 height 11
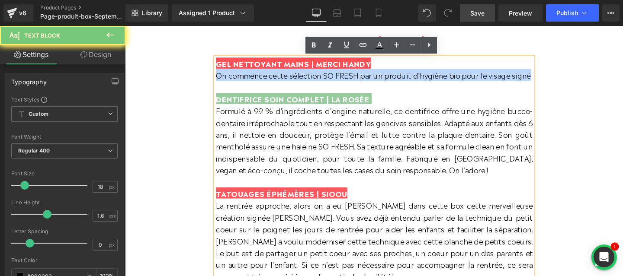
click at [247, 80] on span "On commence cette sélection SO FRESH par un produit d’hygiène bio pour le visag…" at bounding box center [386, 77] width 331 height 11
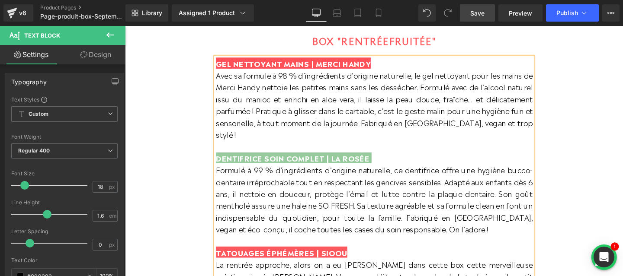
click at [275, 168] on span "DENTIFRICE SOIN COMPLET | LA ROSÉE" at bounding box center [301, 165] width 161 height 12
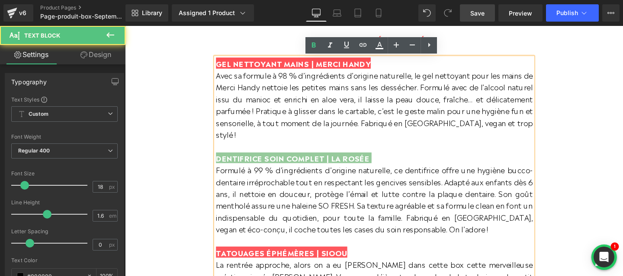
click at [275, 168] on span "DENTIFRICE SOIN COMPLET | LA ROSÉE" at bounding box center [301, 165] width 161 height 12
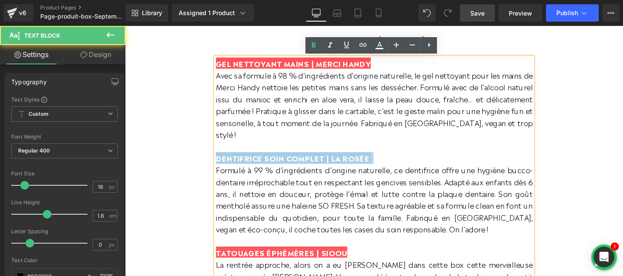
click at [275, 168] on span "DENTIFRICE SOIN COMPLET | LA ROSÉE" at bounding box center [301, 165] width 161 height 12
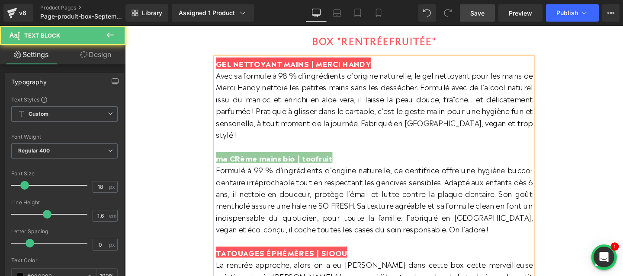
click at [229, 166] on span "ma CRème mains bio | toofruit" at bounding box center [282, 165] width 122 height 12
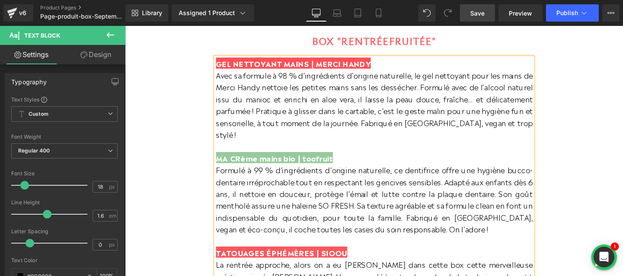
click at [248, 165] on span "MA CRème mains bio | toofruit" at bounding box center [282, 165] width 123 height 12
click at [286, 167] on span "MA CRÈMEme mains bio | toofruit" at bounding box center [288, 165] width 135 height 12
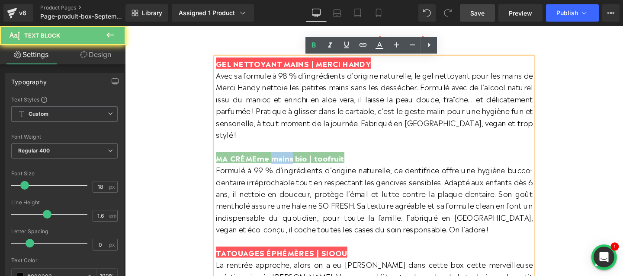
click at [286, 167] on span "MA CRÈMEme mains bio | toofruit" at bounding box center [288, 165] width 135 height 12
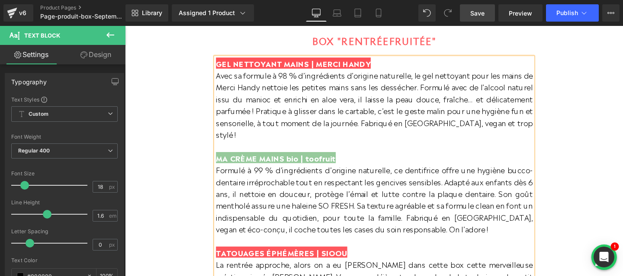
click at [295, 167] on span "MA CRÈME MAINS bio | toofruit" at bounding box center [284, 165] width 126 height 12
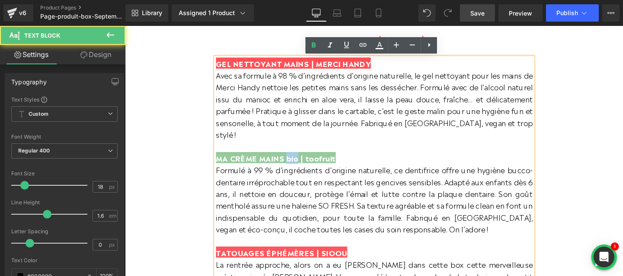
click at [295, 167] on span "MA CRÈME MAINS bio | toofruit" at bounding box center [284, 165] width 126 height 12
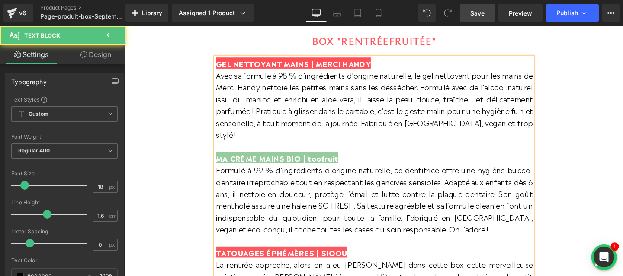
click at [321, 166] on span "MA CRÈME MAINS BIO | toofruit" at bounding box center [285, 165] width 128 height 12
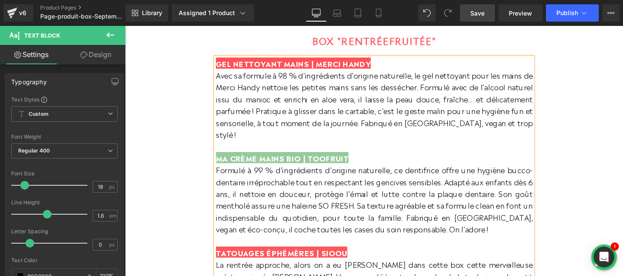
click at [305, 182] on span "Formulé à 99 % d’ingrédients d’origine naturelle, ce dentifrice offre une hygiè…" at bounding box center [387, 209] width 333 height 74
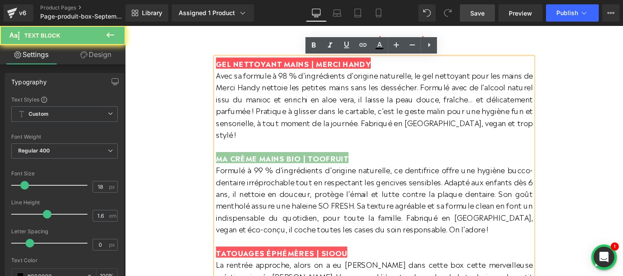
click at [221, 164] on span "MA CRÈME MAINS BIO | TOOFRUIT" at bounding box center [290, 165] width 139 height 12
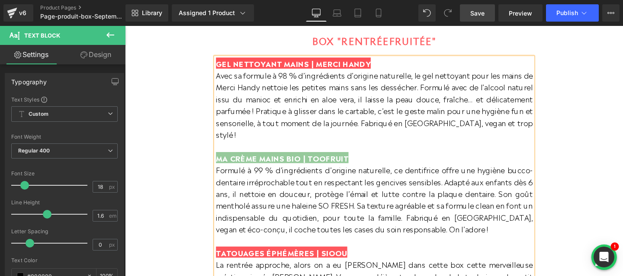
click at [288, 197] on span "Formulé à 99 % d’ingrédients d’origine naturelle, ce dentifrice offre une hygiè…" at bounding box center [387, 209] width 333 height 74
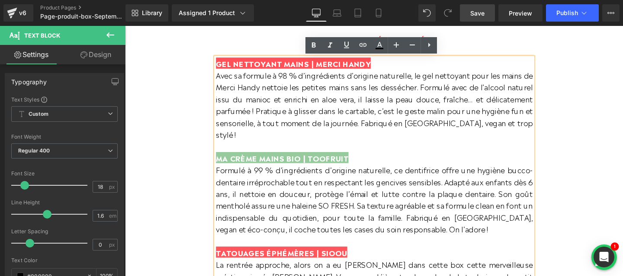
click at [294, 205] on span "Formulé à 99 % d’ingrédients d’origine naturelle, ce dentifrice offre une hygiè…" at bounding box center [387, 209] width 333 height 74
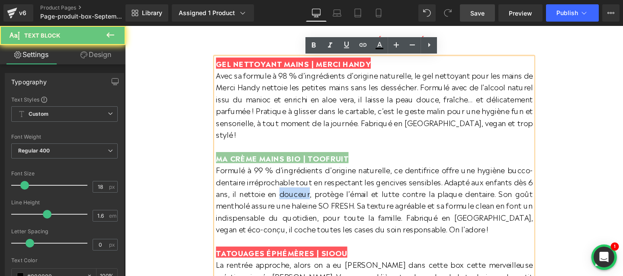
click at [294, 205] on span "Formulé à 99 % d’ingrédients d’origine naturelle, ce dentifrice offre une hygiè…" at bounding box center [387, 209] width 333 height 74
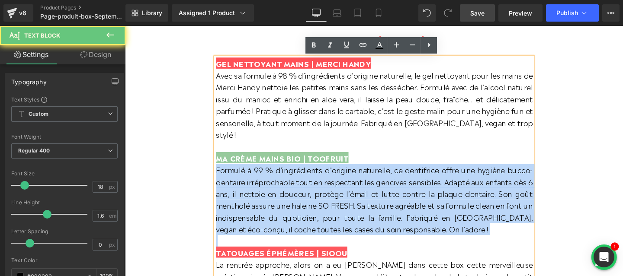
click at [294, 205] on span "Formulé à 99 % d’ingrédients d’origine naturelle, ce dentifrice offre une hygiè…" at bounding box center [387, 209] width 333 height 74
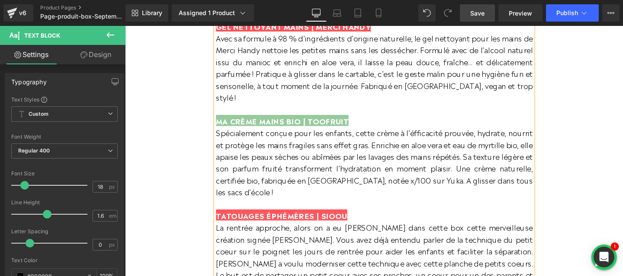
scroll to position [582, 0]
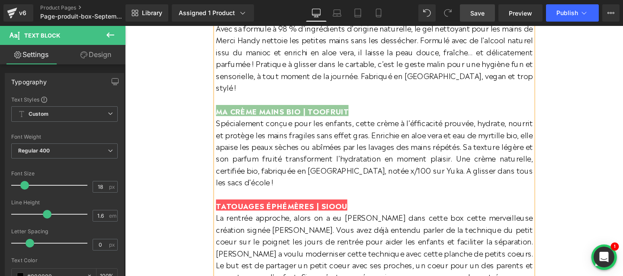
click at [266, 217] on span "TATOUAGES ÉPHÉMÈRES | SIOOU" at bounding box center [290, 215] width 138 height 12
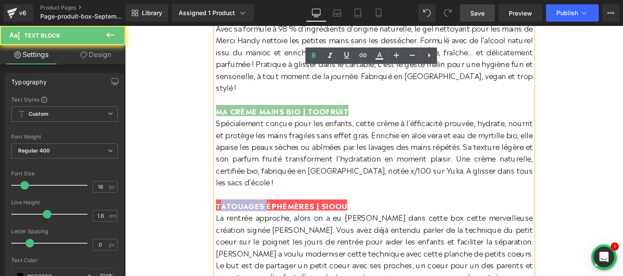
click at [266, 217] on span "TATOUAGES ÉPHÉMÈRES | SIOOU" at bounding box center [290, 215] width 138 height 12
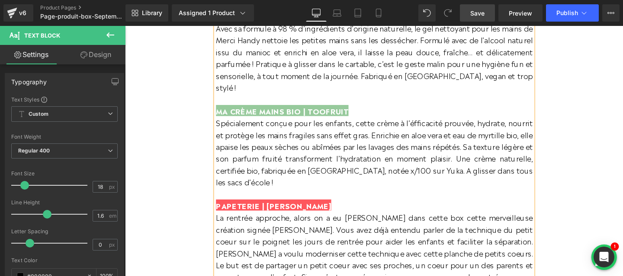
click at [223, 215] on span "PAPETERIE | [PERSON_NAME]" at bounding box center [281, 215] width 121 height 12
click at [278, 216] on span "PAPETERIE | [PERSON_NAME]" at bounding box center [281, 215] width 121 height 12
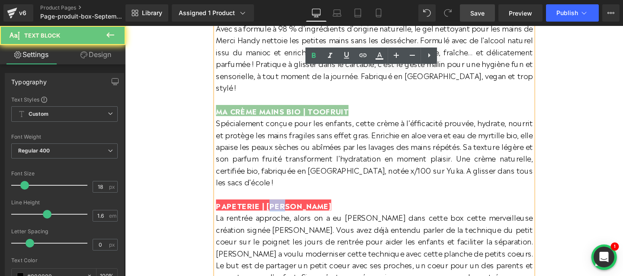
click at [278, 216] on span "PAPETERIE | [PERSON_NAME]" at bounding box center [281, 215] width 121 height 12
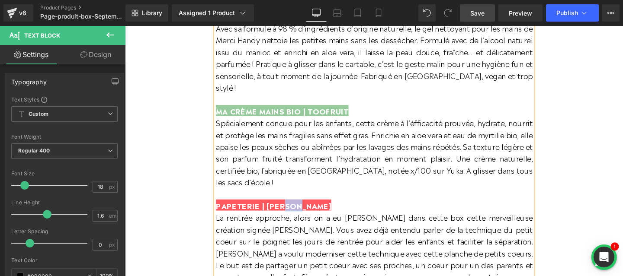
click at [297, 216] on span "PAPETERIE | [PERSON_NAME]" at bounding box center [281, 215] width 121 height 12
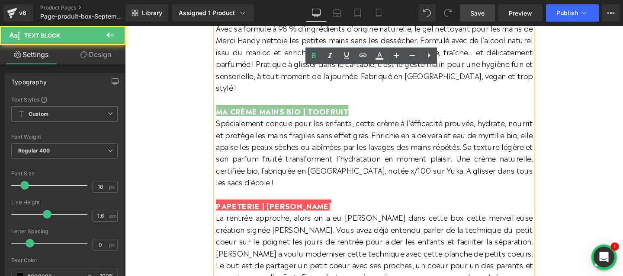
click at [304, 215] on span "PAPETERIE | [PERSON_NAME]" at bounding box center [281, 215] width 121 height 12
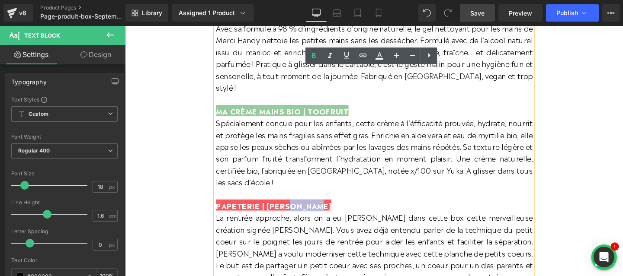
click at [304, 215] on span "PAPETERIE | [PERSON_NAME]" at bounding box center [281, 215] width 121 height 12
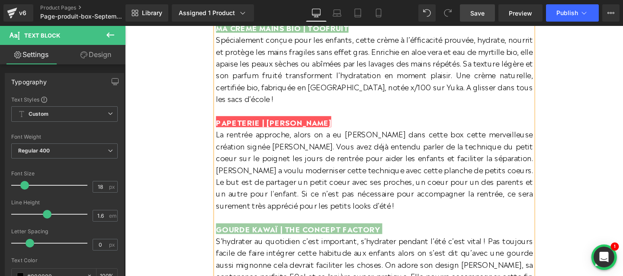
scroll to position [678, 0]
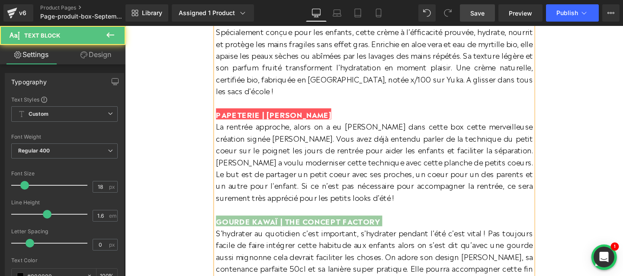
click at [302, 202] on p "La rentrée approche, alors on a eu [PERSON_NAME] dans cette box cette merveille…" at bounding box center [387, 168] width 333 height 87
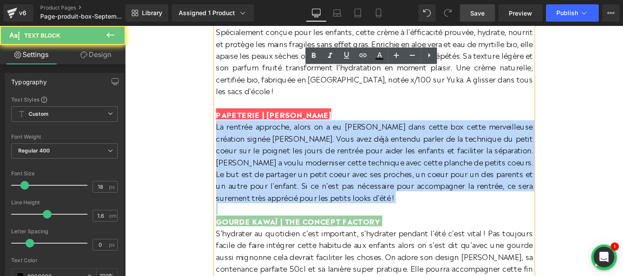
click at [302, 202] on p "La rentrée approche, alors on a eu [PERSON_NAME] dans cette box cette merveille…" at bounding box center [387, 168] width 333 height 87
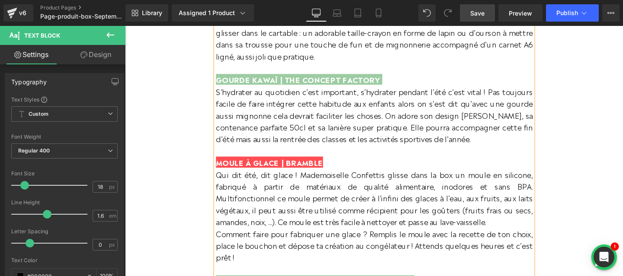
scroll to position [798, 0]
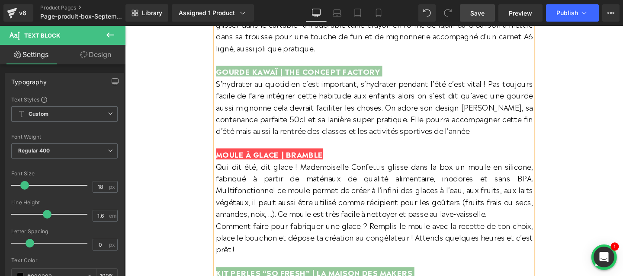
click at [255, 75] on span "GOURDE KAWAÏ | THE CONCEPT FACTORY" at bounding box center [307, 73] width 173 height 12
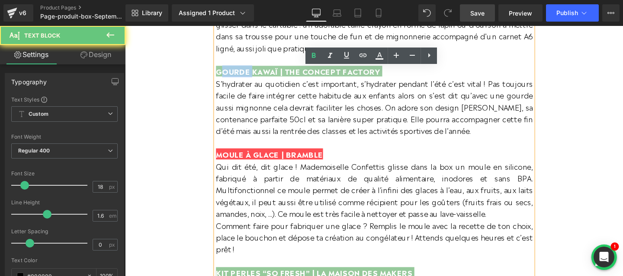
click at [255, 75] on span "GOURDE KAWAÏ | THE CONCEPT FACTORY" at bounding box center [307, 73] width 173 height 12
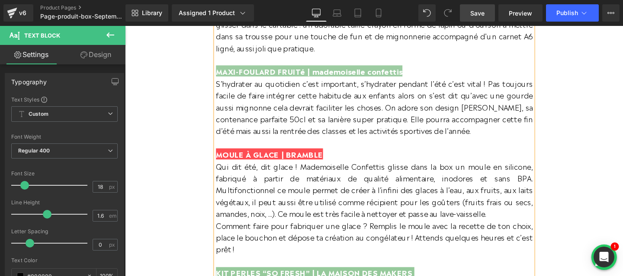
click at [225, 74] on span "MAXI-FOULARD FRUITé | mademoiselle confettis" at bounding box center [319, 73] width 196 height 12
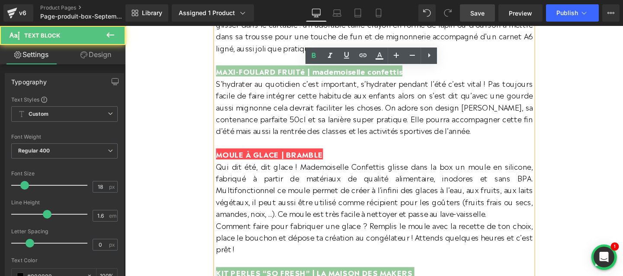
click at [224, 74] on span "MAXI-FOULARD FRUITé | mademoiselle confettis" at bounding box center [319, 73] width 196 height 12
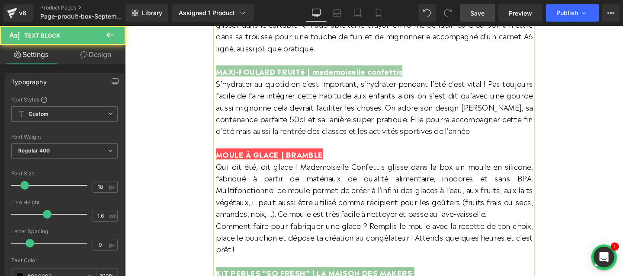
click at [412, 77] on span "MAXI-FOULARD FRUITé | mademoiselle confettis" at bounding box center [319, 73] width 196 height 12
click at [337, 78] on span "MAXI-FOULARD FRUITé | mademoiselle confettis" at bounding box center [319, 73] width 196 height 12
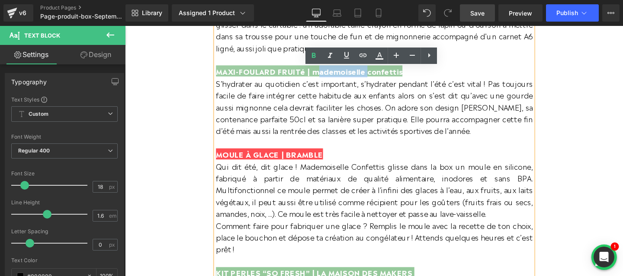
click at [337, 78] on span "MAXI-FOULARD FRUITé | mademoiselle confettis" at bounding box center [319, 73] width 196 height 12
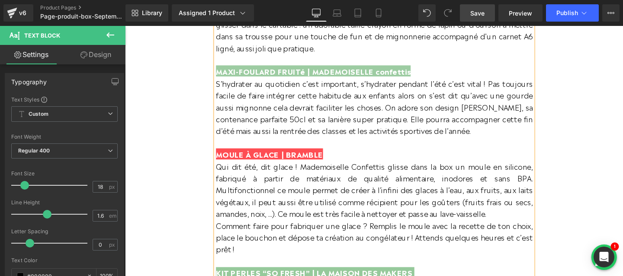
click at [393, 75] on span "MAXI-FOULARD FRUITé | MADEMOISELLE confettis" at bounding box center [323, 73] width 205 height 12
click at [401, 73] on span "MAXI-FOULARD FRUITé | MADEMOISELLE coCOnfettis" at bounding box center [329, 73] width 217 height 12
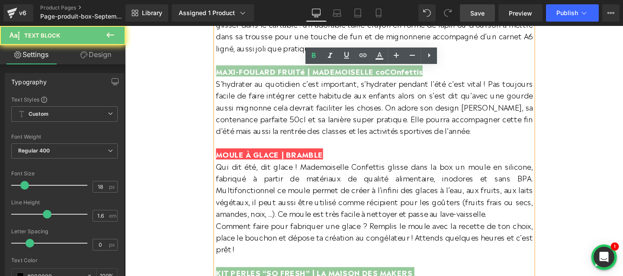
click at [401, 73] on span "MAXI-FOULARD FRUITé | MADEMOISELLE coCOnfettis" at bounding box center [329, 73] width 217 height 12
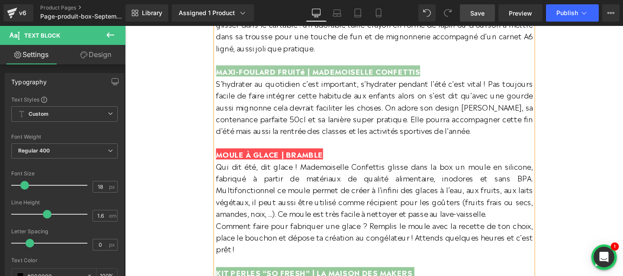
click at [424, 112] on span "S’hydrater au quotidien c’est important, s’hydrater pendant l’été c’est vital !…" at bounding box center [387, 110] width 333 height 61
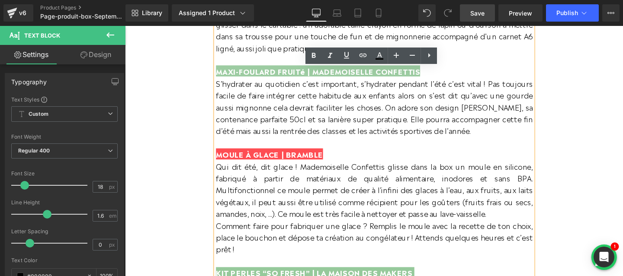
click at [314, 77] on span "MAXI-FOULARD FRUITé | MADEMOISELLE CONFETTIS" at bounding box center [328, 73] width 215 height 12
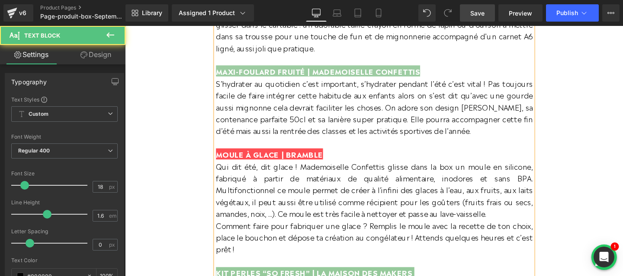
click at [292, 193] on p "Qui dit été, dit glace ! Mademoiselle Confettis glisse dans la box un moule en …" at bounding box center [387, 198] width 333 height 62
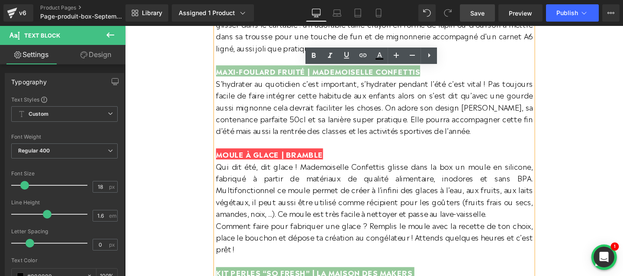
click at [295, 116] on span "S’hydrater au quotidien c’est important, s’hydrater pendant l’été c’est vital !…" at bounding box center [387, 110] width 333 height 61
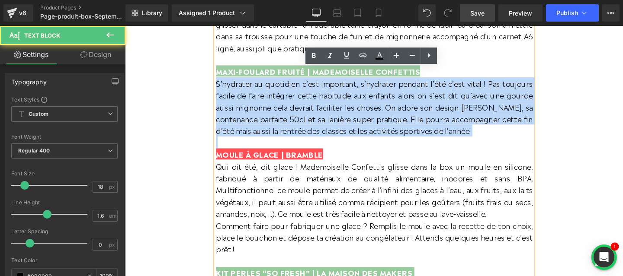
click at [295, 116] on span "S’hydrater au quotidien c’est important, s’hydrater pendant l’été c’est vital !…" at bounding box center [387, 110] width 333 height 61
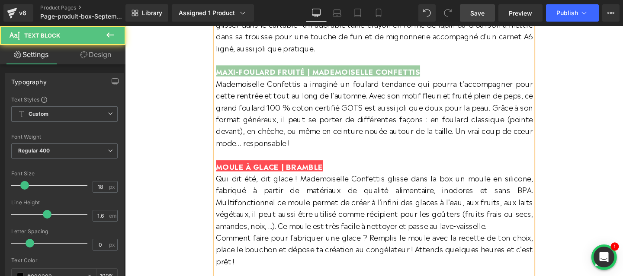
click at [271, 179] on span "MOULE À GLACE | BRAMBLE" at bounding box center [277, 173] width 112 height 12
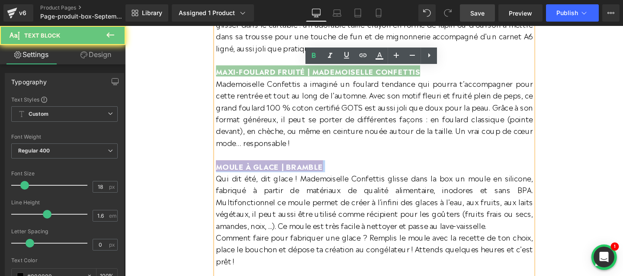
click at [271, 179] on span "MOULE À GLACE | BRAMBLE" at bounding box center [277, 173] width 112 height 12
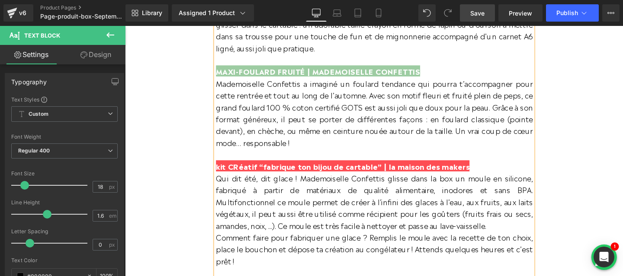
click at [225, 173] on span "kit CRéatif “fabrique ton bijou de cartable” | la maison des makers" at bounding box center [354, 173] width 266 height 12
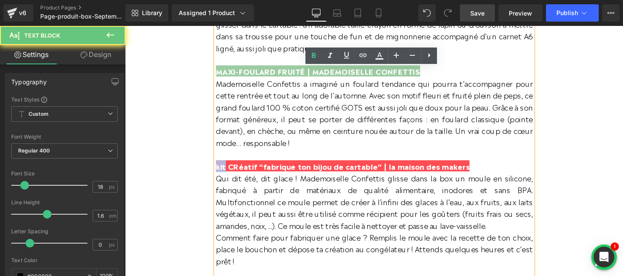
click at [225, 173] on span "kit CRéatif “fabrique ton bijou de cartable” | la maison des makers" at bounding box center [354, 173] width 266 height 12
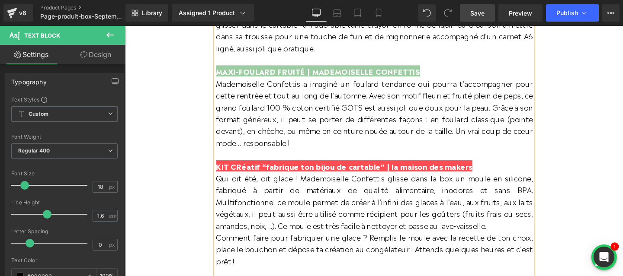
click at [251, 175] on span "KIT CRéatif “fabrique ton bijou de cartable” | la maison des makers" at bounding box center [356, 173] width 270 height 12
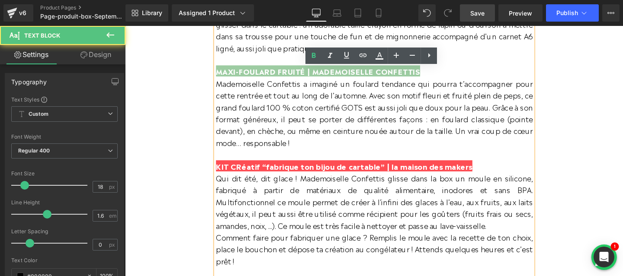
click at [251, 175] on span "KIT CRéatif “fabrique ton bijou de cartable” | la maison des makers" at bounding box center [356, 173] width 270 height 12
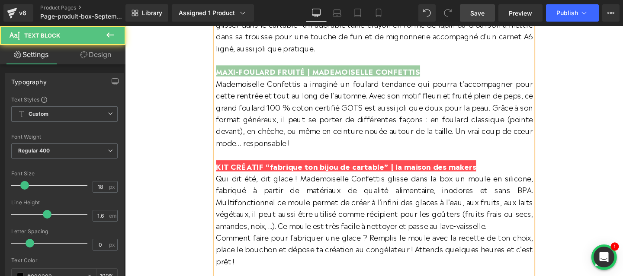
click at [294, 175] on span "KIT CRÉATIF “fabrique ton bijou de cartable” | la maison des makers" at bounding box center [357, 173] width 273 height 12
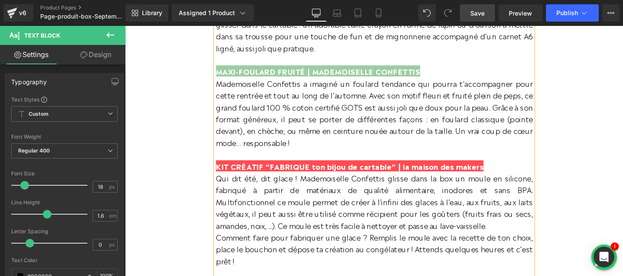
click at [325, 170] on span "KIT CRÉATIF “FABRIQUE ton bijou de cartable” | la maison des makers" at bounding box center [361, 173] width 281 height 12
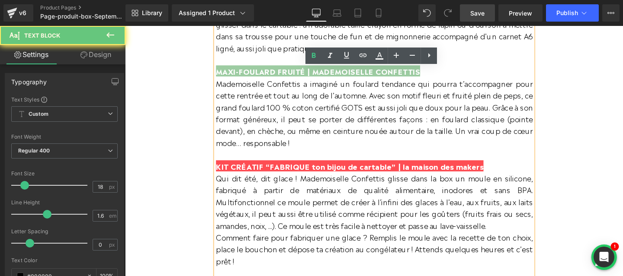
click at [325, 170] on span "KIT CRÉATIF “FABRIQUE ton bijou de cartable” | la maison des makers" at bounding box center [361, 173] width 281 height 12
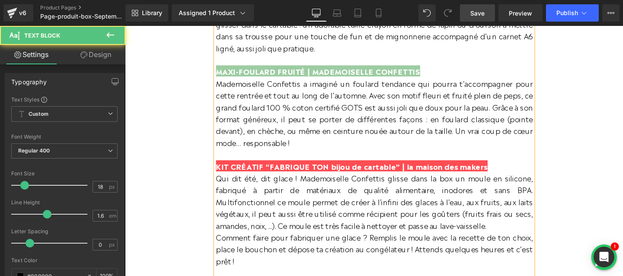
click at [350, 173] on span "KIT CRÉATIF “FABRIQUE TON bijou de cartable” | la maison des makers" at bounding box center [364, 173] width 286 height 12
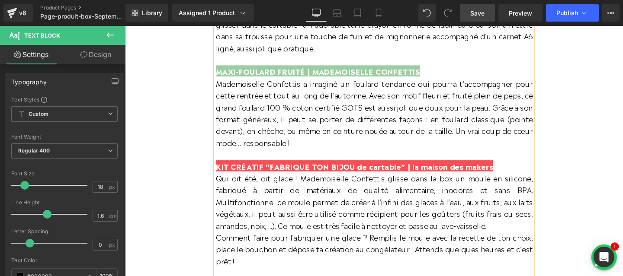
click at [372, 173] on span "KIT CRÉATIF “FABRIQUE TON BIJOU de cartable” | la maison des makers" at bounding box center [366, 173] width 291 height 12
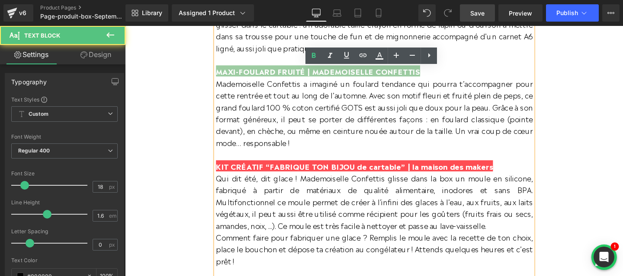
click at [372, 173] on span "KIT CRÉATIF “FABRIQUE TON BIJOU de cartable” | la maison des makers" at bounding box center [366, 173] width 291 height 12
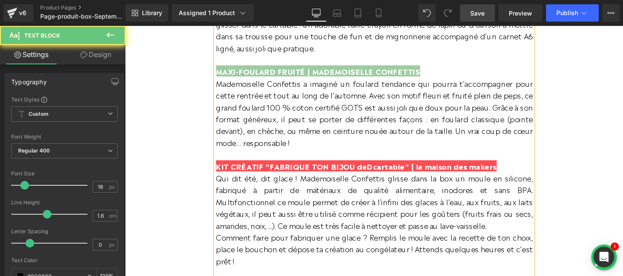
click at [370, 174] on span "KIT CRÉATIF “FABRIQUE TON BIJOU deDcartable” | la maison des makers" at bounding box center [368, 173] width 295 height 12
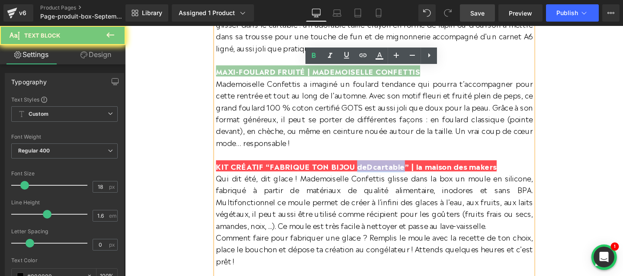
click at [370, 174] on span "KIT CRÉATIF “FABRIQUE TON BIJOU deDcartable” | la maison des makers" at bounding box center [368, 173] width 295 height 12
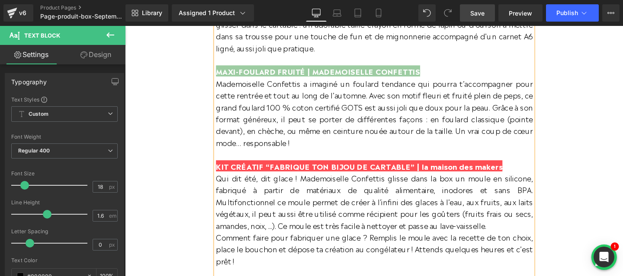
click at [431, 173] on span "KIT CRÉATIF “FABRIQUE TON BIJOU DE CARTABLE” | la maison des makers" at bounding box center [371, 173] width 301 height 12
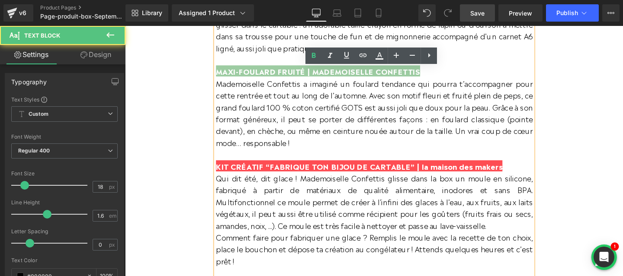
click at [431, 173] on span "KIT CRÉATIF “FABRIQUE TON BIJOU DE CARTABLE” | la maison des makers" at bounding box center [371, 173] width 301 height 12
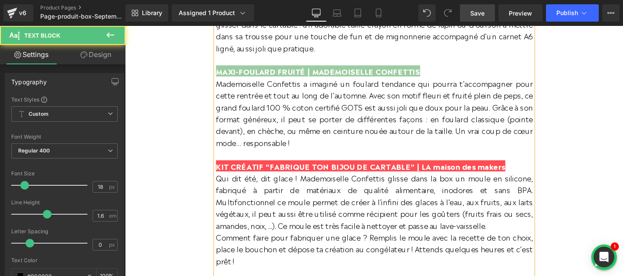
click at [446, 175] on span "KIT CRÉATIF “FABRIQUE TON BIJOU DE CARTABLE” | LA maison des makers" at bounding box center [373, 173] width 304 height 12
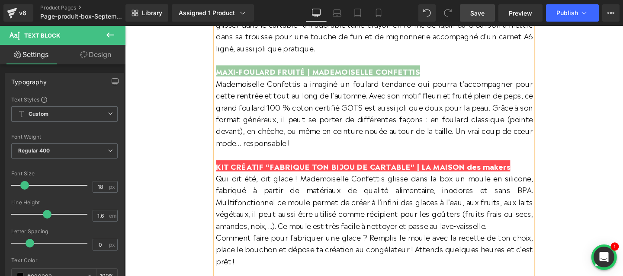
click at [485, 174] on span "KIT CRÉATIF “FABRIQUE TON BIJOU DE CARTABLE” | LA MAISON des makers" at bounding box center [375, 173] width 309 height 12
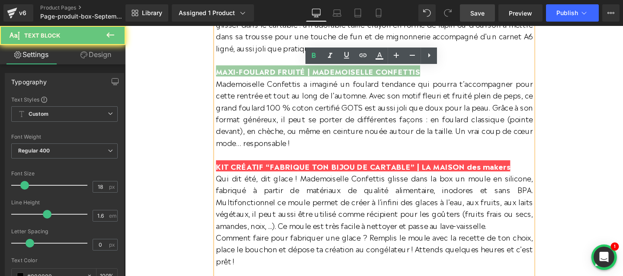
click at [485, 174] on span "KIT CRÉATIF “FABRIQUE TON BIJOU DE CARTABLE” | LA MAISON des makers" at bounding box center [375, 173] width 309 height 12
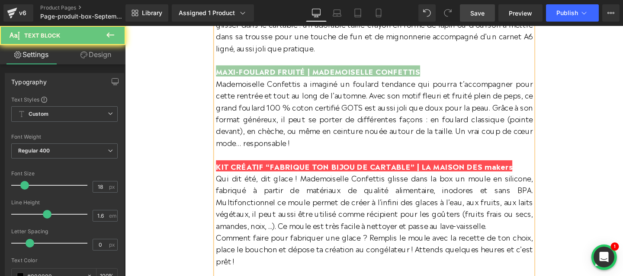
click at [502, 174] on span "KIT CRÉATIF “FABRIQUE TON BIJOU DE CARTABLE” | LA MAISON DES makers" at bounding box center [376, 173] width 311 height 12
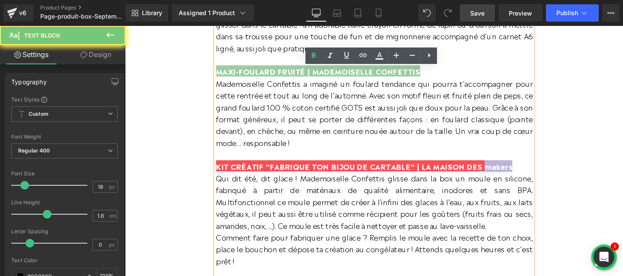
click at [502, 174] on span "KIT CRÉATIF “FABRIQUE TON BIJOU DE CARTABLE” | LA MAISON DES makers" at bounding box center [376, 173] width 311 height 12
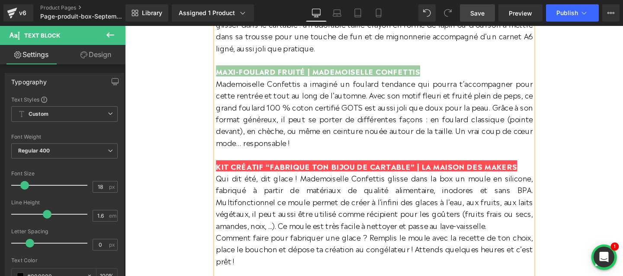
click at [224, 174] on span "KIT CRÉATIF “FABRIQUE TON BIJOU DE CARTABLE” | LA MAISON DES MAKERS" at bounding box center [379, 173] width 317 height 12
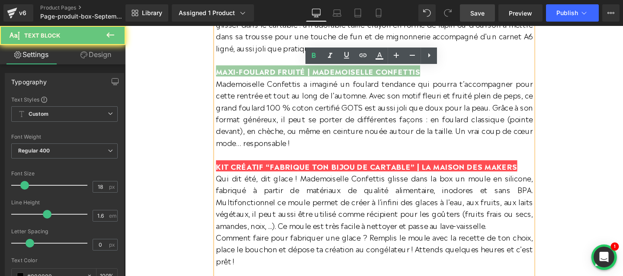
click at [221, 173] on span "KIT CRÉATIF “FABRIQUE TON BIJOU DE CARTABLE” | LA MAISON DES MAKERS" at bounding box center [379, 173] width 317 height 12
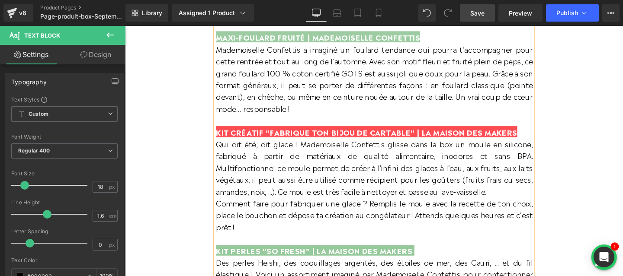
scroll to position [854, 0]
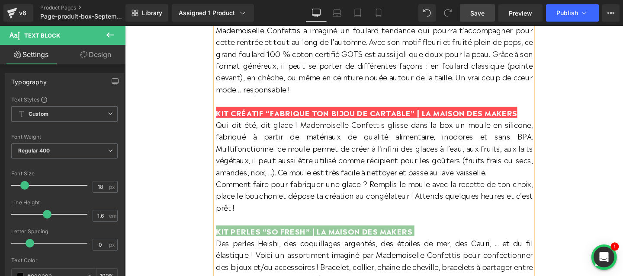
click at [320, 172] on span "Qui dit été, dit glace ! Mademoiselle Confettis glisse dans la box un moule en …" at bounding box center [387, 154] width 333 height 61
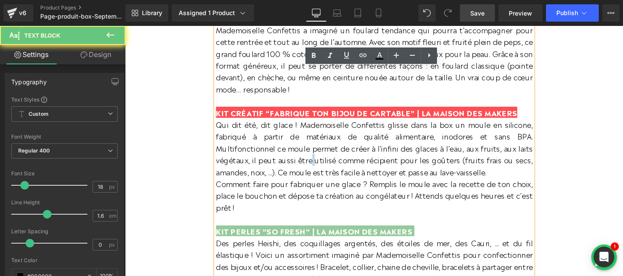
click at [320, 172] on span "Qui dit été, dit glace ! Mademoiselle Confettis glisse dans la box un moule en …" at bounding box center [387, 154] width 333 height 61
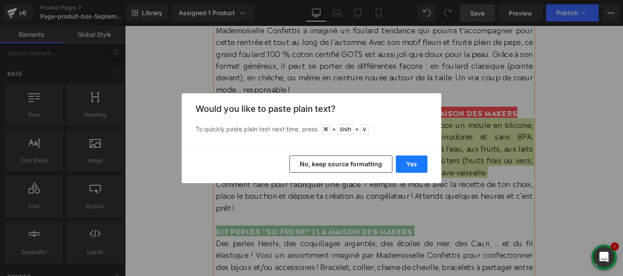
click at [409, 165] on button "Yes" at bounding box center [412, 164] width 32 height 17
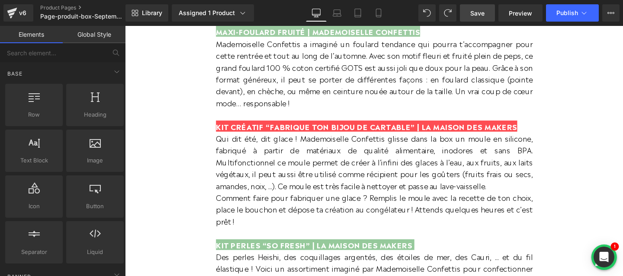
scroll to position [847, 0]
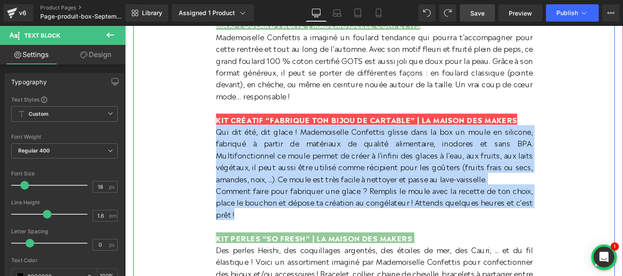
drag, startPoint x: 248, startPoint y: 228, endPoint x: 214, endPoint y: 143, distance: 92.1
click at [214, 143] on div "BOX "Rentrée fruitée" Heading Separator GEL NETTOYANT MAINS | MERCI HANDY Avec …" at bounding box center [387, 45] width 506 height 653
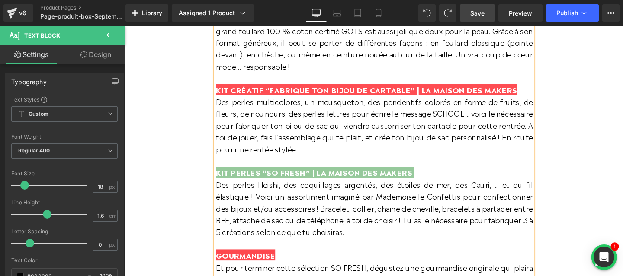
scroll to position [882, 0]
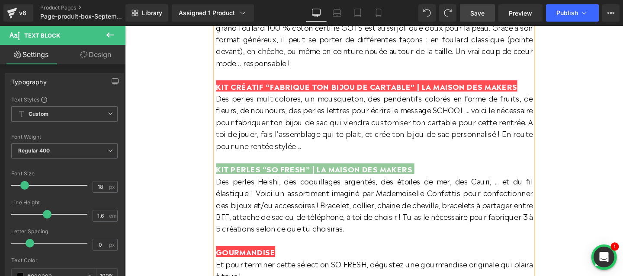
click at [276, 138] on p "Des perles multicolores, un mousqueton, des pendentifs colorés en forme de frui…" at bounding box center [387, 127] width 333 height 62
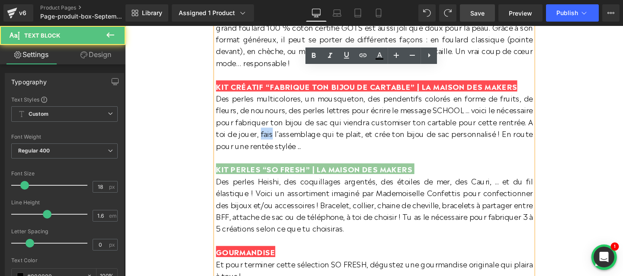
click at [276, 138] on p "Des perles multicolores, un mousqueton, des pendentifs colorés en forme de frui…" at bounding box center [387, 127] width 333 height 62
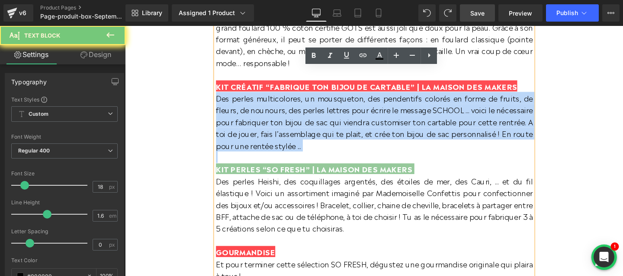
click at [276, 138] on p "Des perles multicolores, un mousqueton, des pendentifs colorés en forme de frui…" at bounding box center [387, 127] width 333 height 62
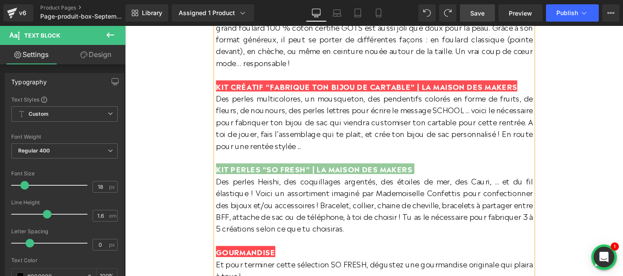
click at [287, 177] on span "KIT PERLES “SO FRESH” | LA MAISON DES MAKERS" at bounding box center [324, 176] width 206 height 12
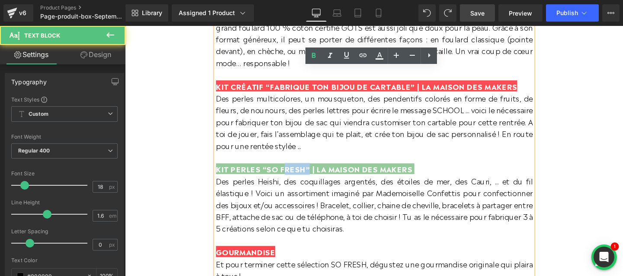
click at [287, 177] on span "KIT PERLES “SO FRESH” | LA MAISON DES MAKERS" at bounding box center [324, 176] width 206 height 12
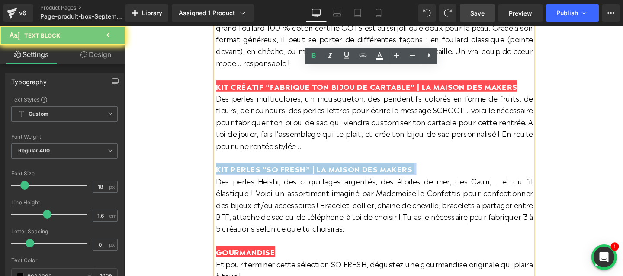
click at [287, 177] on span "KIT PERLES “SO FRESH” | LA MAISON DES MAKERS" at bounding box center [324, 176] width 206 height 12
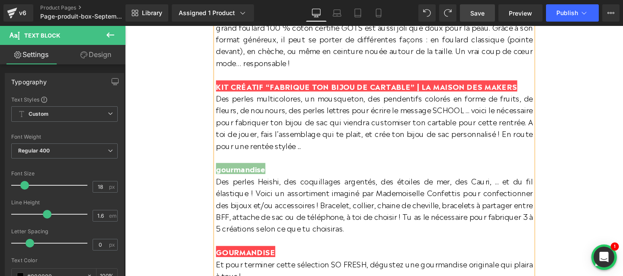
click at [227, 178] on span "gourmandise" at bounding box center [247, 176] width 52 height 12
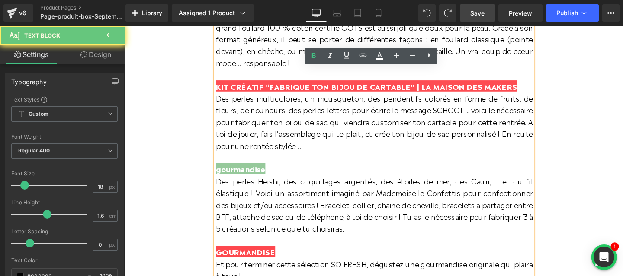
click at [227, 178] on span "gourmandise" at bounding box center [247, 176] width 52 height 12
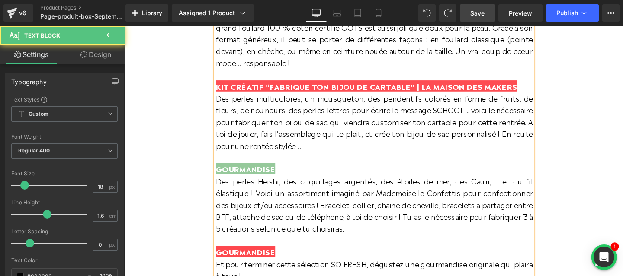
click at [221, 178] on span "GOURMANDISE" at bounding box center [252, 176] width 62 height 12
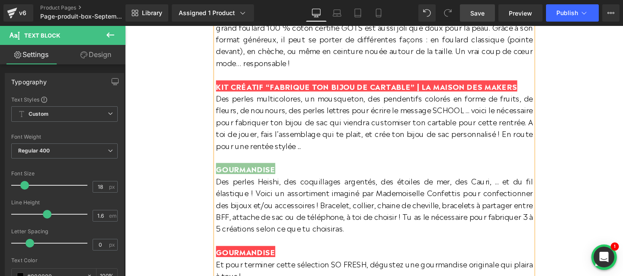
click at [264, 212] on span "Des perles Heishi, des coquillages argentés, des étoiles de mer, des Cauri, ...…" at bounding box center [387, 213] width 333 height 61
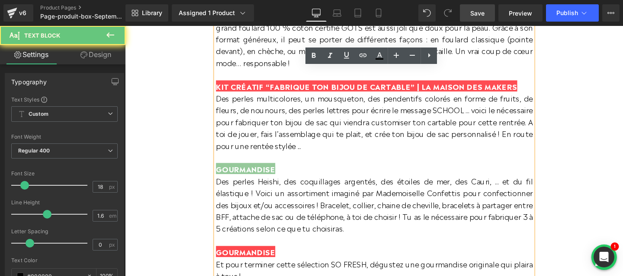
click at [264, 212] on span "Des perles Heishi, des coquillages argentés, des étoiles de mer, des Cauri, ...…" at bounding box center [387, 213] width 333 height 61
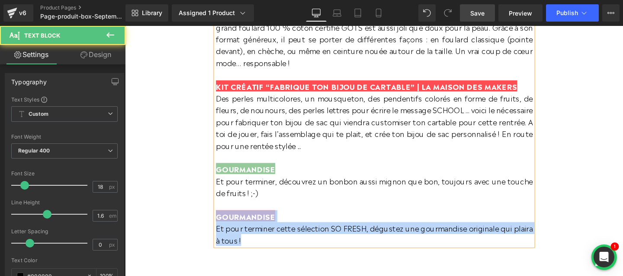
drag, startPoint x: 261, startPoint y: 251, endPoint x: 212, endPoint y: 223, distance: 56.4
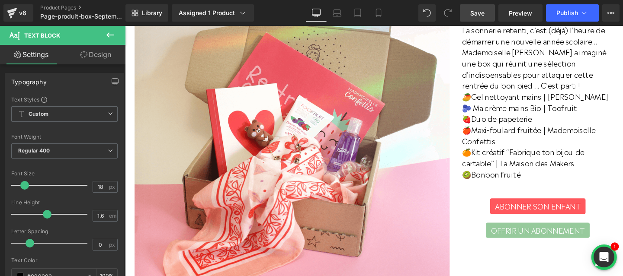
scroll to position [67, 0]
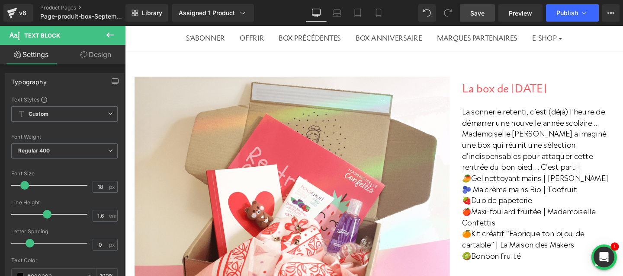
click at [480, 16] on span "Save" at bounding box center [477, 13] width 14 height 9
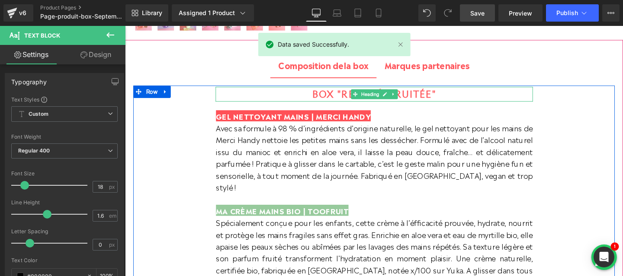
scroll to position [466, 0]
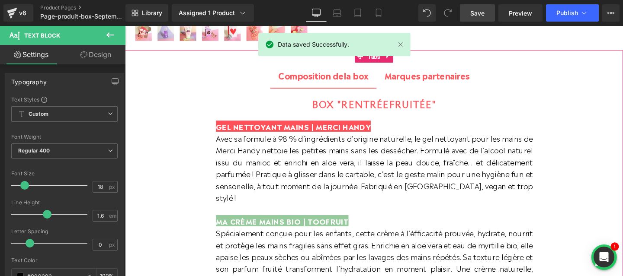
click at [449, 77] on span "Marques partenaires" at bounding box center [443, 77] width 90 height 13
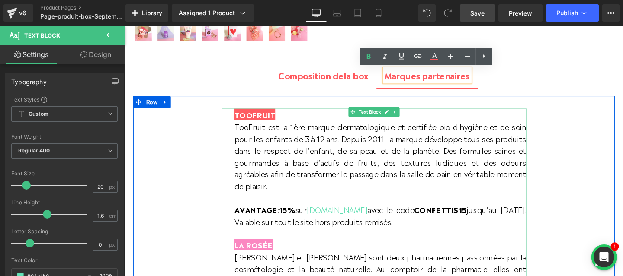
click at [249, 120] on span "TOOFRUIT" at bounding box center [261, 119] width 43 height 12
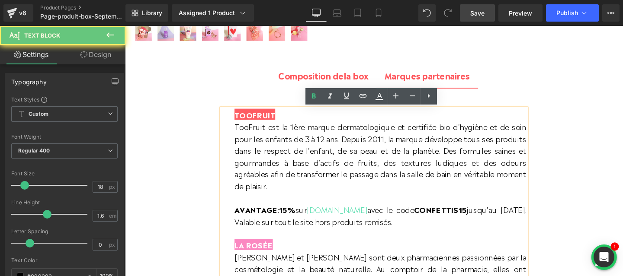
click at [249, 120] on span "TOOFRUIT" at bounding box center [261, 119] width 43 height 12
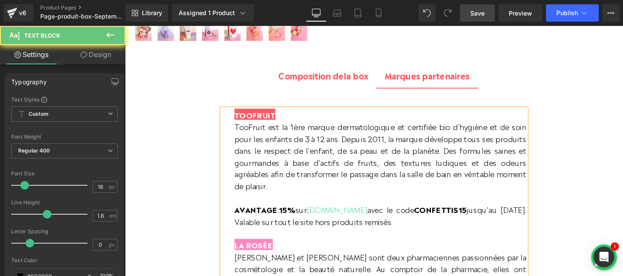
paste div
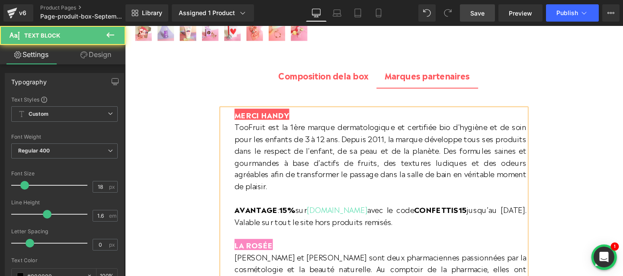
drag, startPoint x: 457, startPoint y: 219, endPoint x: 231, endPoint y: 139, distance: 239.2
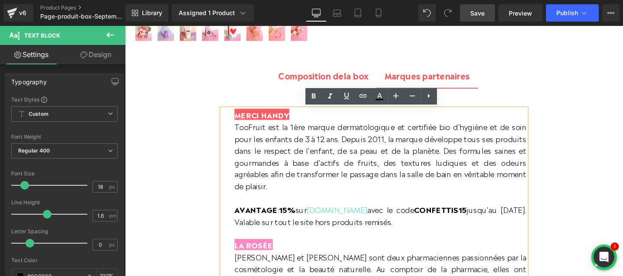
click at [266, 143] on p "TooFruit est la 1ère marque dermatologique et certifiée bio d'hygiène et de soi…" at bounding box center [393, 162] width 307 height 75
drag, startPoint x: 456, startPoint y: 221, endPoint x: 238, endPoint y: 133, distance: 235.2
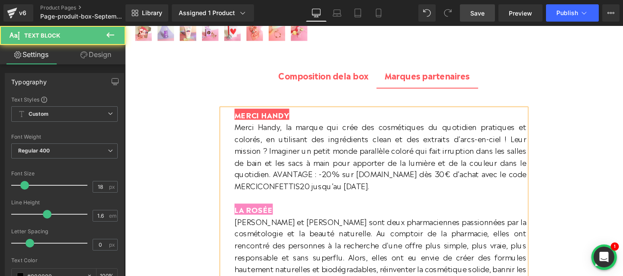
click at [279, 180] on p "Merci Handy, la marque qui crée des cosmétiques du quotidien pratiques et color…" at bounding box center [393, 162] width 307 height 75
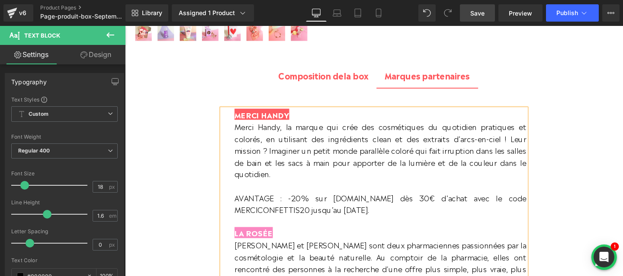
click at [250, 209] on p "Merci Handy, la marque qui crée des cosmétiques du quotidien pratiques et color…" at bounding box center [393, 174] width 307 height 99
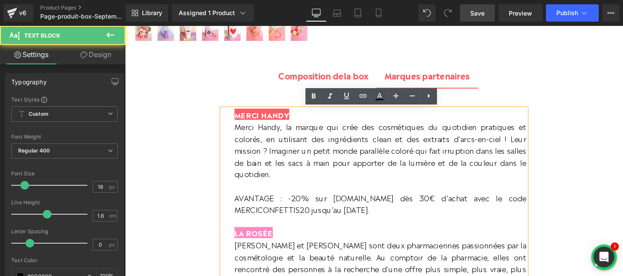
click at [250, 209] on p "Merci Handy, la marque qui crée des cosmétiques du quotidien pratiques et color…" at bounding box center [393, 174] width 307 height 99
drag, startPoint x: 294, startPoint y: 208, endPoint x: 315, endPoint y: 208, distance: 21.2
click at [315, 208] on p "Merci Handy, la marque qui crée des cosmétiques du quotidien pratiques et color…" at bounding box center [393, 174] width 307 height 99
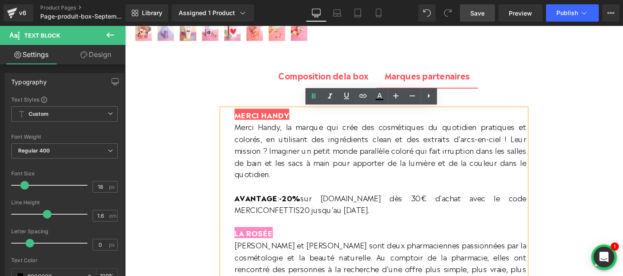
click at [269, 222] on p "Merci Handy, la marque qui crée des cosmétiques du quotidien pratiques et color…" at bounding box center [393, 174] width 307 height 99
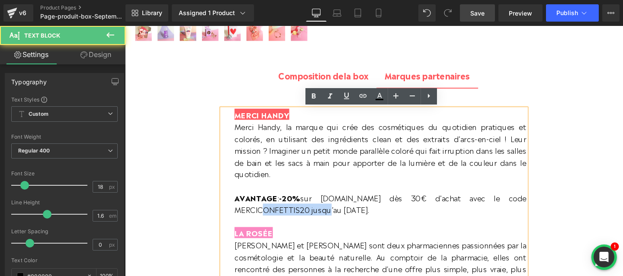
click at [269, 222] on p "Merci Handy, la marque qui crée des cosmétiques du quotidien pratiques et color…" at bounding box center [393, 174] width 307 height 99
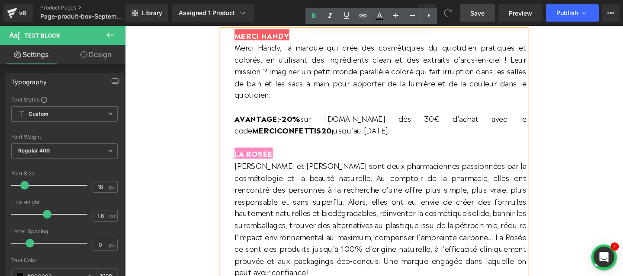
scroll to position [551, 0]
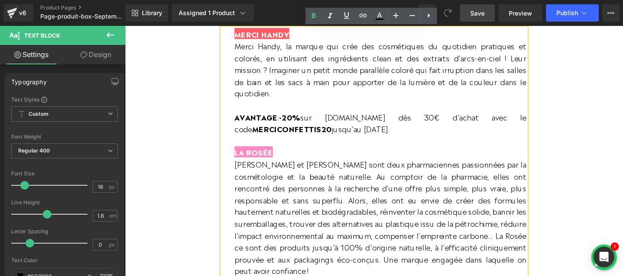
click at [253, 160] on span "LA ROSÉE" at bounding box center [260, 159] width 40 height 12
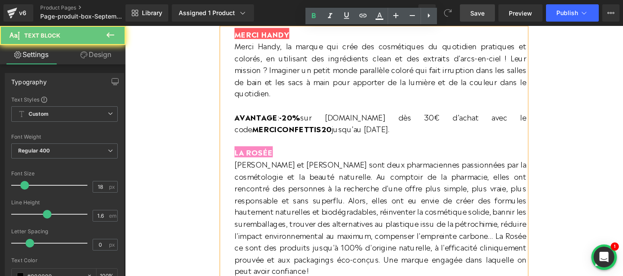
click at [253, 160] on span "LA ROSÉE" at bounding box center [260, 159] width 40 height 12
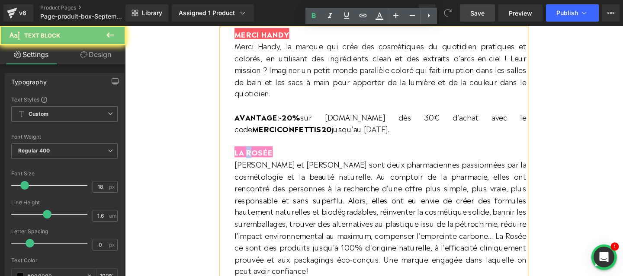
click at [253, 160] on span "LA ROSÉE" at bounding box center [260, 159] width 40 height 12
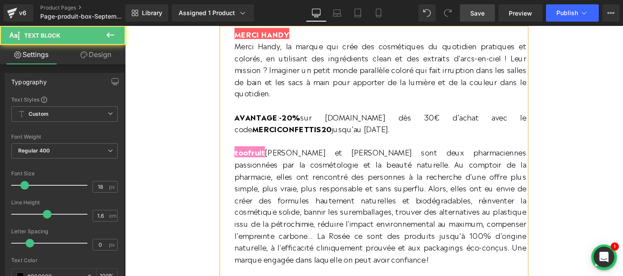
click at [243, 160] on span "toofruit" at bounding box center [256, 159] width 32 height 12
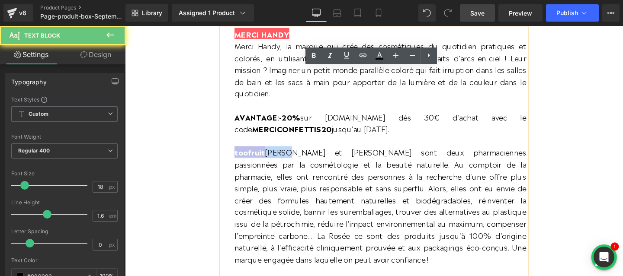
click at [249, 160] on span "toofruit" at bounding box center [256, 159] width 32 height 12
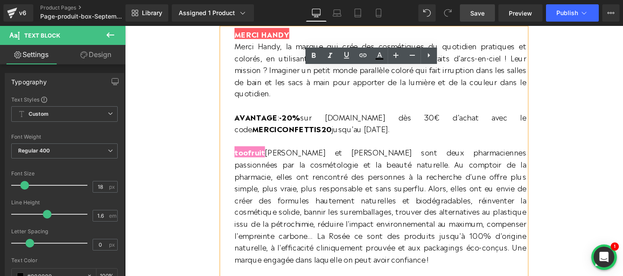
click at [249, 160] on span "toofruit" at bounding box center [256, 159] width 32 height 12
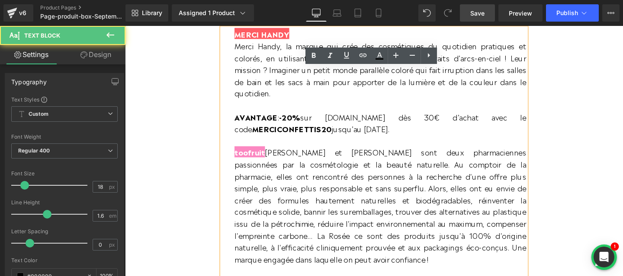
click at [273, 163] on span "[PERSON_NAME] et [PERSON_NAME] sont deux pharmaciennes passionnées par la cosmé…" at bounding box center [393, 214] width 307 height 123
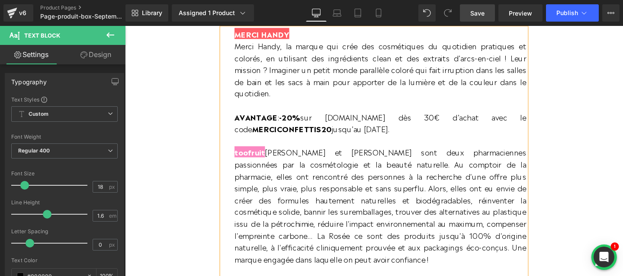
click at [271, 158] on span "toofruit" at bounding box center [256, 159] width 32 height 12
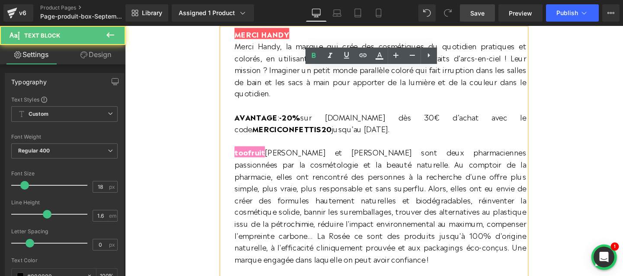
click at [279, 160] on span "[PERSON_NAME] et [PERSON_NAME] sont deux pharmaciennes passionnées par la cosmé…" at bounding box center [393, 214] width 307 height 123
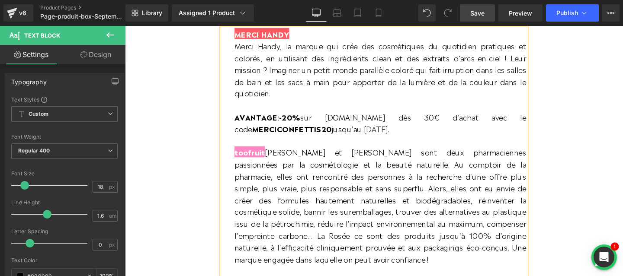
click at [278, 160] on span "[PERSON_NAME] et [PERSON_NAME] sont deux pharmaciennes passionnées par la cosmé…" at bounding box center [393, 214] width 307 height 123
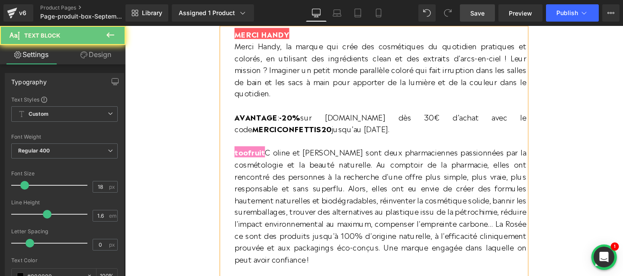
click at [276, 160] on span "C oline et [PERSON_NAME] sont deux pharmaciennes passionnées par la cosmétologi…" at bounding box center [393, 214] width 307 height 123
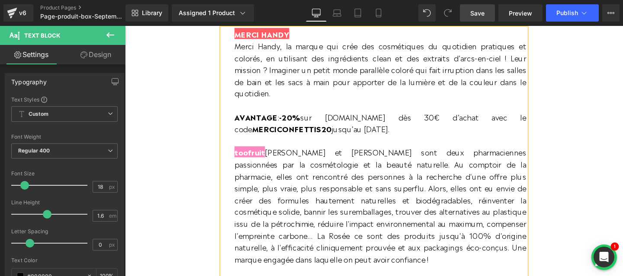
click at [279, 160] on span "[PERSON_NAME] et [PERSON_NAME] sont deux pharmaciennes passionnées par la cosmé…" at bounding box center [393, 214] width 307 height 123
click at [250, 157] on span "toofruit" at bounding box center [256, 159] width 32 height 12
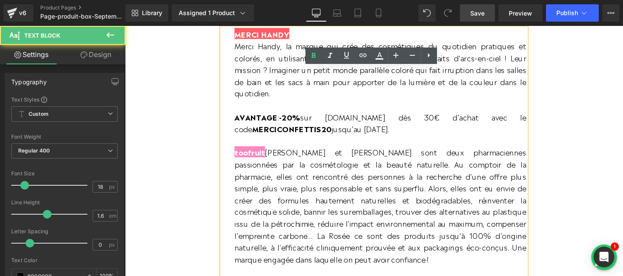
click at [250, 157] on span "toofruit" at bounding box center [256, 159] width 32 height 12
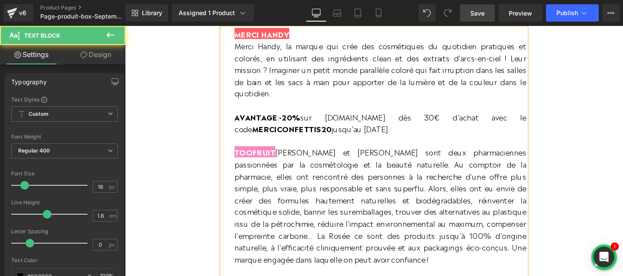
click at [241, 160] on span "TOOFRUIT" at bounding box center [261, 159] width 43 height 12
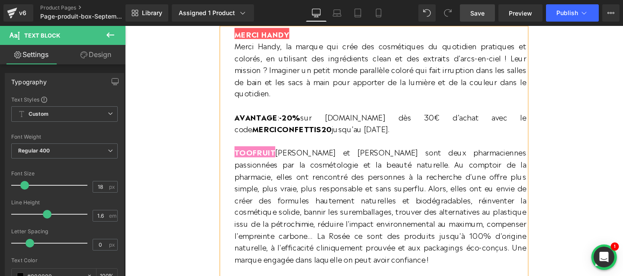
click at [294, 160] on span "[PERSON_NAME] et [PERSON_NAME] sont deux pharmaciennes passionnées par la cosmé…" at bounding box center [393, 214] width 307 height 123
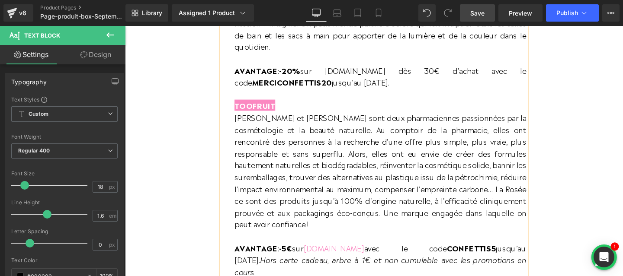
scroll to position [629, 0]
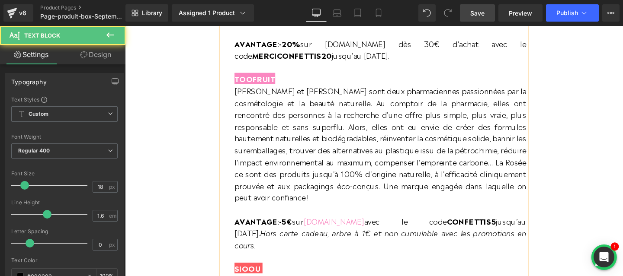
click at [324, 262] on p "AVANTAGE : -5€ sur [DOMAIN_NAME] avec le code CONFETTIS5 jusqu’au [DATE]. Hors …" at bounding box center [393, 237] width 307 height 50
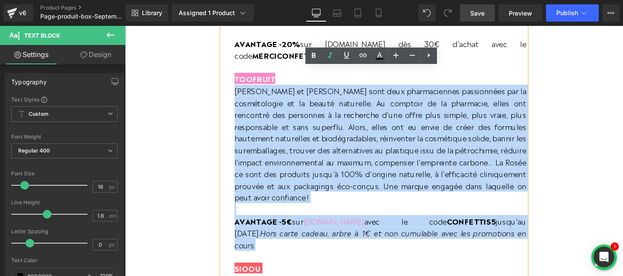
drag, startPoint x: 333, startPoint y: 259, endPoint x: 231, endPoint y: 99, distance: 189.5
click at [231, 99] on div "MERCI HANDY Merci Handy, la marque qui crée des cosmétiques du quotidien pratiq…" at bounding box center [387, 243] width 320 height 585
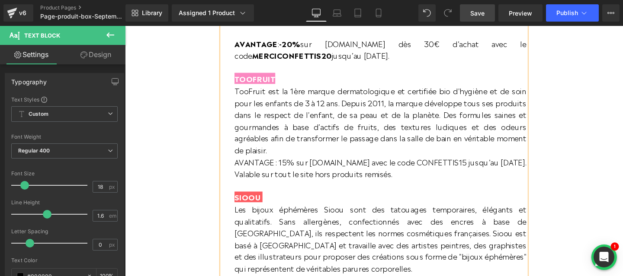
click at [239, 156] on div "MERCI HANDY Merci Handy, la marque qui crée des cosmétiques du quotidien pratiq…" at bounding box center [387, 206] width 320 height 511
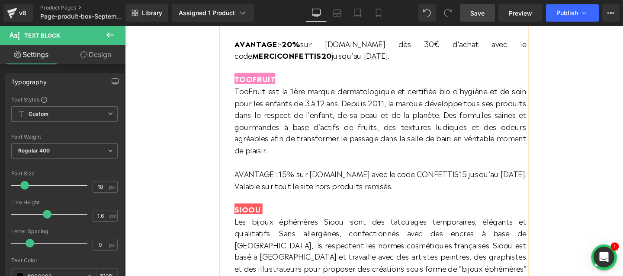
click at [254, 176] on span "AVANTAGE : 15% sur [DOMAIN_NAME] avec le code CONFETTIS15 jusqu’au [DATE]. Vala…" at bounding box center [393, 188] width 307 height 24
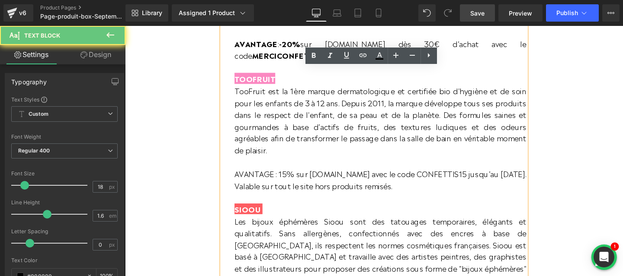
click at [254, 176] on span "AVANTAGE : 15% sur [DOMAIN_NAME] avec le code CONFETTIS15 jusqu’au [DATE]. Vala…" at bounding box center [393, 188] width 307 height 24
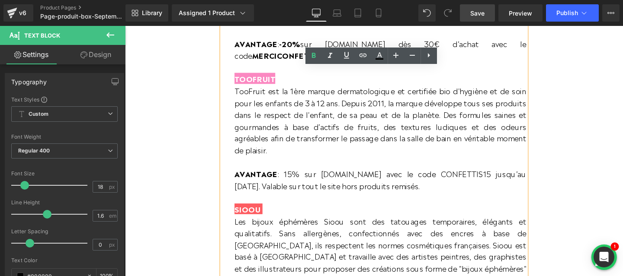
click at [293, 176] on span "AVANTAGE : 15% sur [DOMAIN_NAME] avec le code CONFETTIS15 jusqu’au [DATE]. Vala…" at bounding box center [393, 188] width 307 height 24
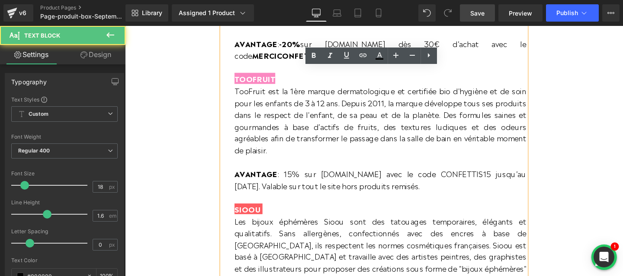
click at [306, 176] on span "AVANTAGE : 15% sur [DOMAIN_NAME] avec le code CONFETTIS15 jusqu’au [DATE]. Vala…" at bounding box center [393, 188] width 307 height 24
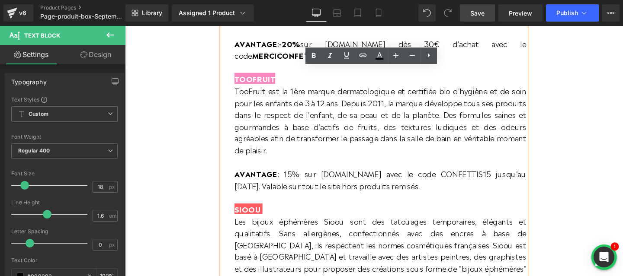
click at [306, 176] on span "AVANTAGE : 15% sur [DOMAIN_NAME] avec le code CONFETTIS15 jusqu’au [DATE]. Vala…" at bounding box center [393, 188] width 307 height 24
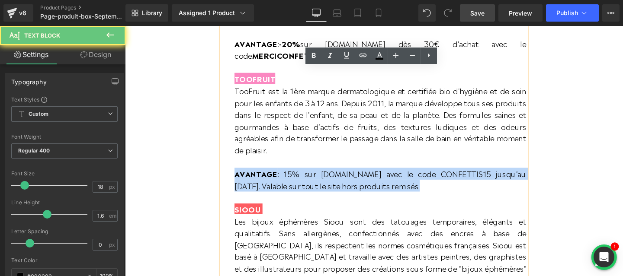
click at [307, 176] on span "AVANTAGE : 15% sur [DOMAIN_NAME] avec le code CONFETTIS15 jusqu’au [DATE]. Vala…" at bounding box center [393, 188] width 307 height 24
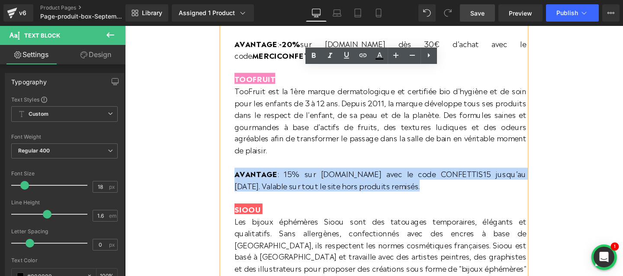
click at [310, 176] on span "AVANTAGE : 15% sur [DOMAIN_NAME] avec le code CONFETTIS15 jusqu’au [DATE]. Vala…" at bounding box center [393, 188] width 307 height 24
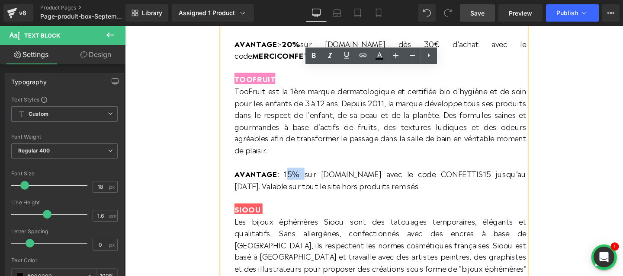
drag, startPoint x: 310, startPoint y: 168, endPoint x: 295, endPoint y: 169, distance: 15.1
click at [295, 176] on span "AVANTAGE : 15% sur [DOMAIN_NAME] avec le code CONFETTIS15 jusqu’au [DATE]. Vala…" at bounding box center [393, 188] width 307 height 24
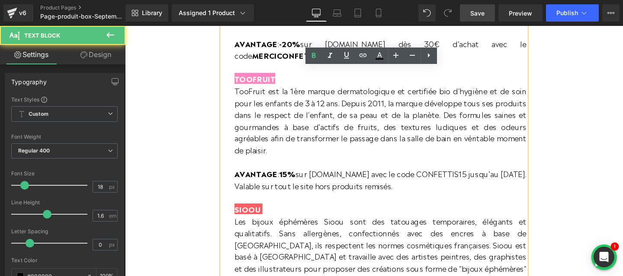
click at [477, 176] on span "AVANTAGE : 15% sur [DOMAIN_NAME] avec le code CONFETTIS15 jusqu’au [DATE]. Vala…" at bounding box center [393, 188] width 307 height 24
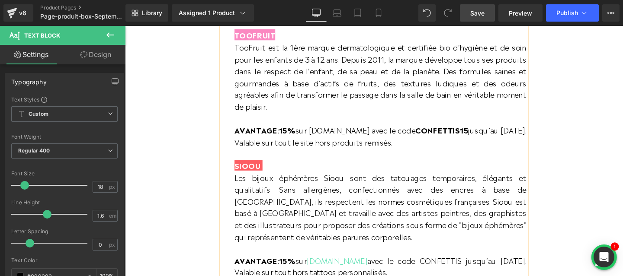
scroll to position [738, 0]
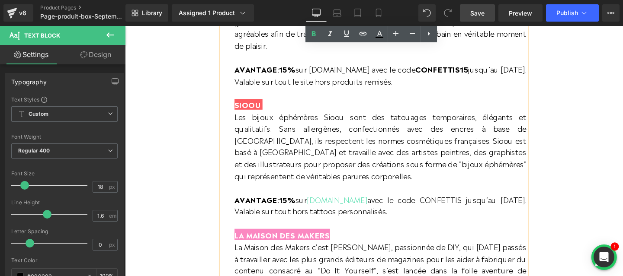
click at [257, 103] on span "SIOOU" at bounding box center [253, 109] width 27 height 12
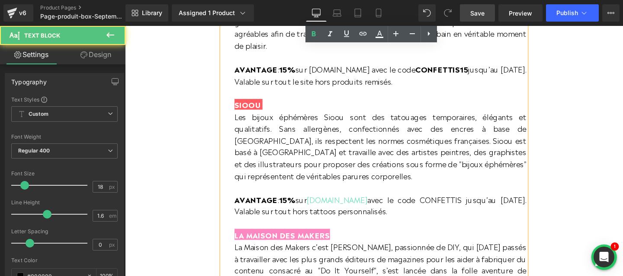
click at [257, 103] on span "SIOOU" at bounding box center [253, 109] width 27 height 12
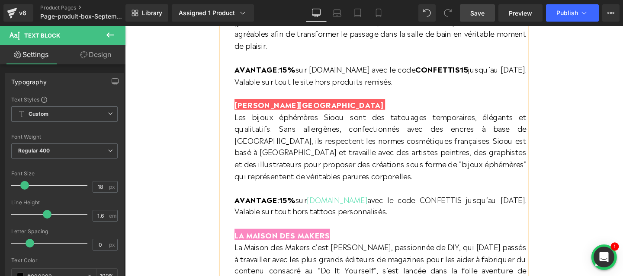
click at [471, 209] on p "AVANTAGE : 15% sur [DOMAIN_NAME] avec le code CONFETTIS jusqu’au [DATE]. Valabl…" at bounding box center [393, 214] width 307 height 25
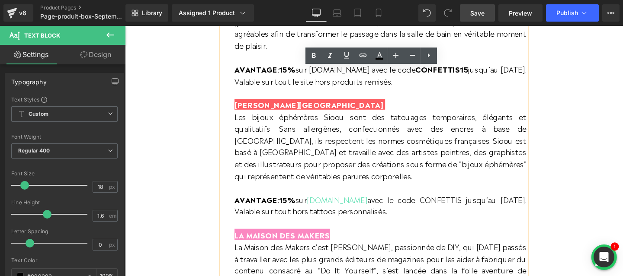
drag, startPoint x: 484, startPoint y: 208, endPoint x: 242, endPoint y: 114, distance: 259.2
click at [242, 114] on div "MERCI HANDY Merci Handy, la marque qui crée des cosmétiques du quotidien pratiq…" at bounding box center [387, 102] width 320 height 523
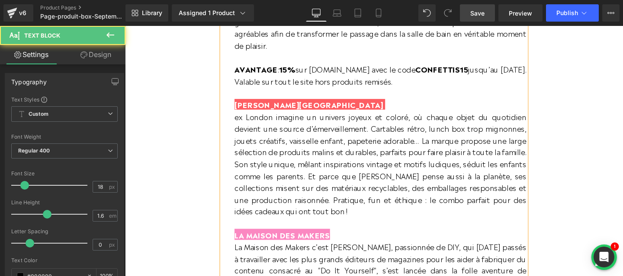
click at [239, 112] on div "MERCI HANDY Merci Handy, la marque qui crée des cosmétiques du quotidien pratiq…" at bounding box center [387, 102] width 320 height 523
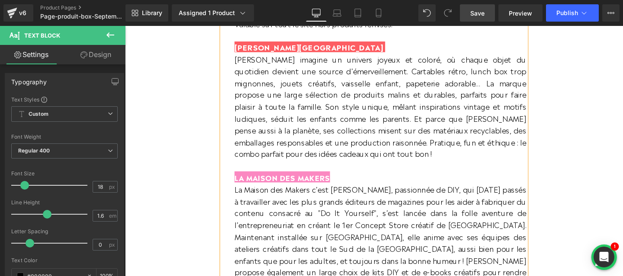
scroll to position [806, 0]
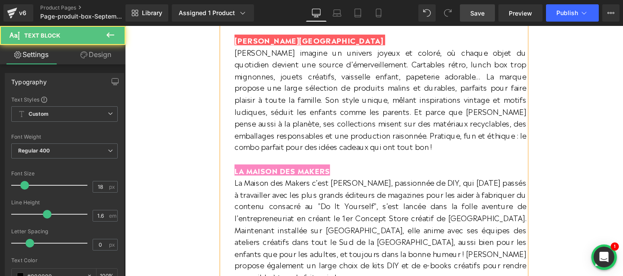
click at [266, 191] on p "La Maison des Makers c’est [PERSON_NAME], passionnée de DIY, qui [DATE] passés …" at bounding box center [393, 240] width 307 height 112
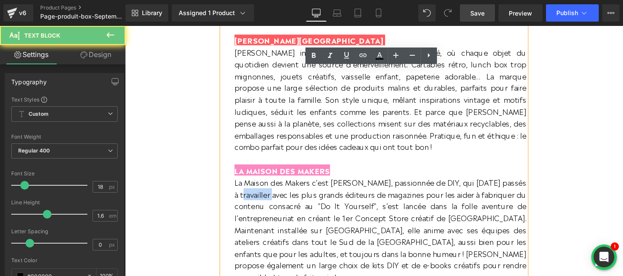
click at [266, 191] on p "La Maison des Makers c’est [PERSON_NAME], passionnée de DIY, qui [DATE] passés …" at bounding box center [393, 240] width 307 height 112
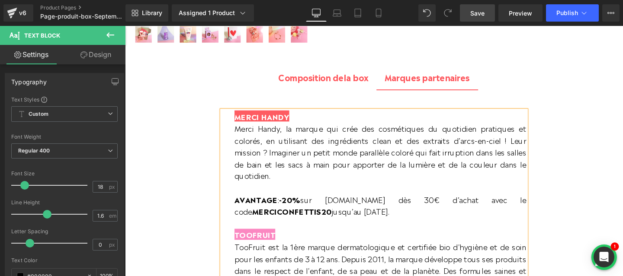
scroll to position [408, 0]
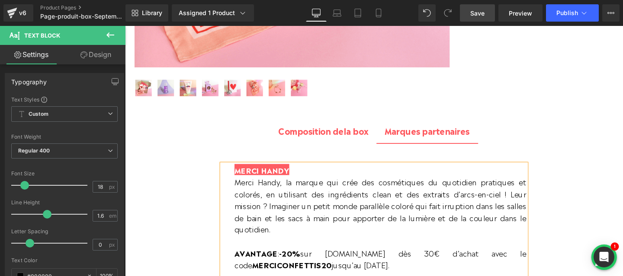
click at [332, 138] on b "Composition d" at bounding box center [317, 136] width 63 height 13
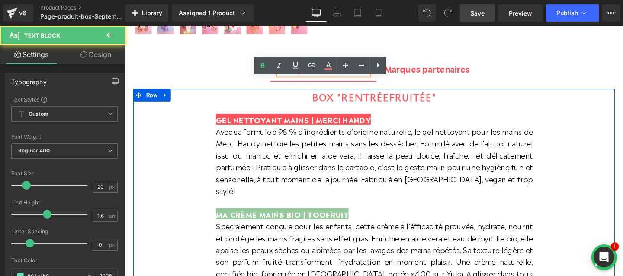
scroll to position [498, 0]
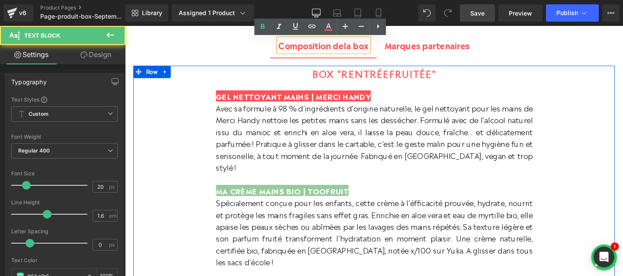
click at [282, 199] on span "MA CRÈME MAINS BIO | TOOFRUIT" at bounding box center [290, 199] width 139 height 12
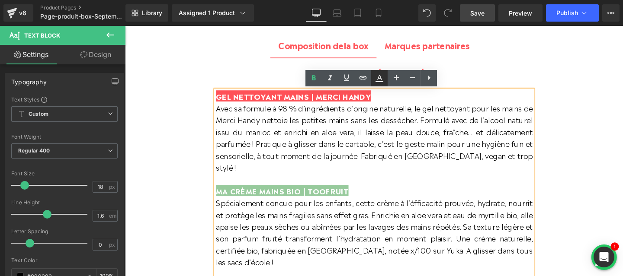
click at [379, 77] on icon at bounding box center [379, 78] width 10 height 10
type input "100"
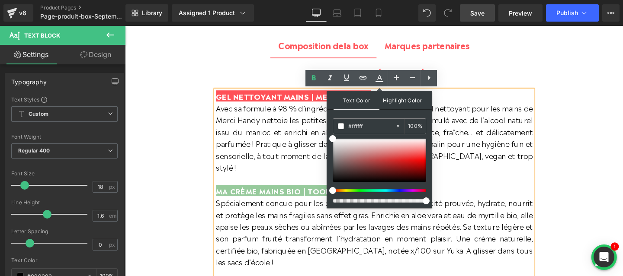
click at [392, 103] on span "Highlight Color" at bounding box center [402, 100] width 46 height 19
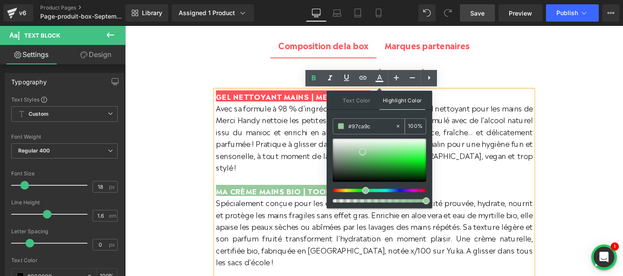
click at [363, 128] on input "#97ca9c" at bounding box center [371, 127] width 47 height 10
click at [453, 35] on span "Marques partenaires Text Block" at bounding box center [442, 46] width 107 height 26
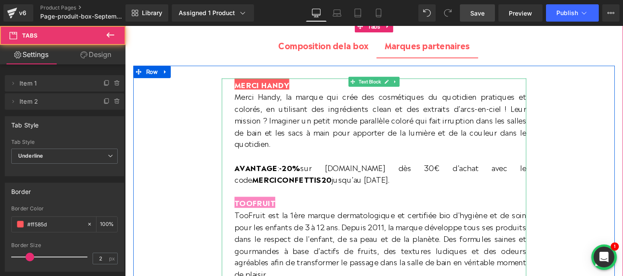
click at [255, 216] on span "TOOFRUIT" at bounding box center [261, 212] width 43 height 12
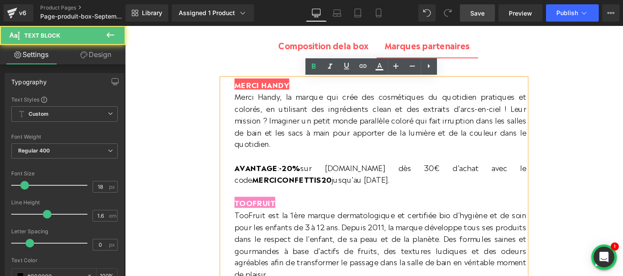
click at [255, 216] on span "TOOFRUIT" at bounding box center [261, 212] width 43 height 12
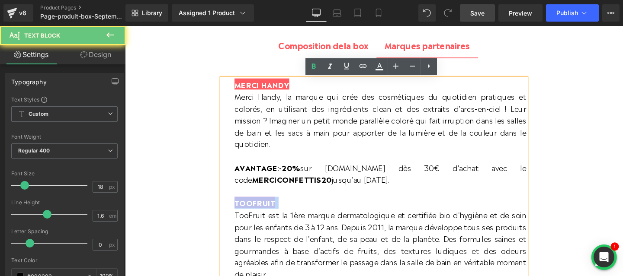
click at [255, 216] on span "TOOFRUIT" at bounding box center [261, 212] width 43 height 12
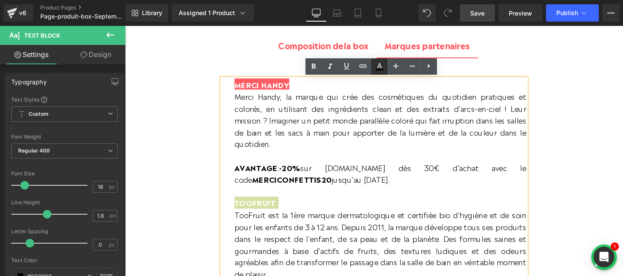
click at [380, 66] on icon at bounding box center [379, 65] width 5 height 5
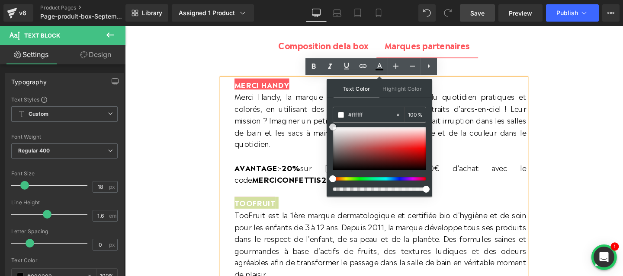
type input "#d5bdbd"
type input "#ffffff"
drag, startPoint x: 479, startPoint y: 162, endPoint x: 324, endPoint y: 109, distance: 163.2
click at [385, 92] on span "Highlight Color" at bounding box center [402, 88] width 46 height 19
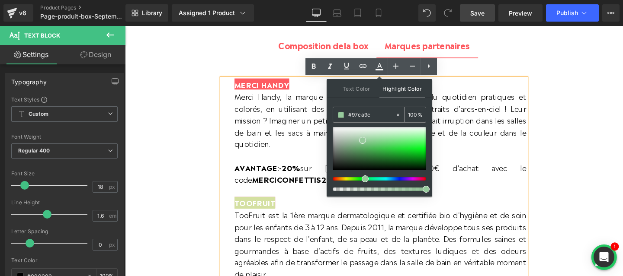
click at [359, 115] on input "#97ca9c" at bounding box center [371, 115] width 47 height 10
click at [365, 104] on div "Text Color Highlight Color rgba(255, 255, 255, 1) #ffffff 100 % rgba(151, 202, …" at bounding box center [380, 138] width 106 height 118
type input "#9ecba3"
click at [360, 141] on span at bounding box center [362, 139] width 7 height 7
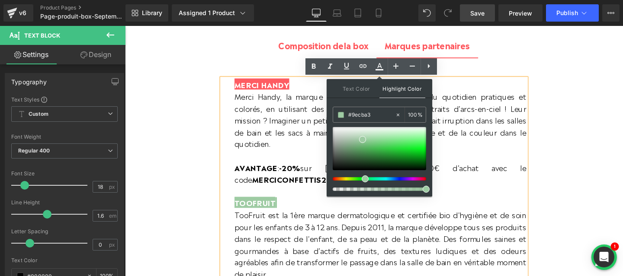
click at [282, 258] on span "TooFruit est la 1ère marque dermatologique et certifiée bio d'hygiène et de soi…" at bounding box center [393, 256] width 307 height 74
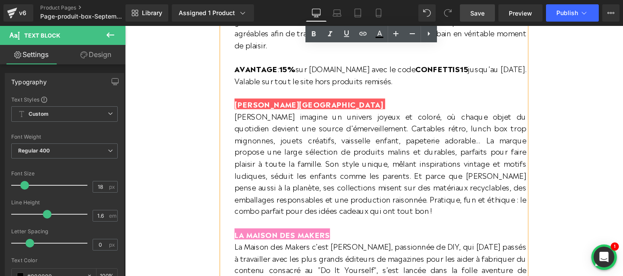
scroll to position [757, 0]
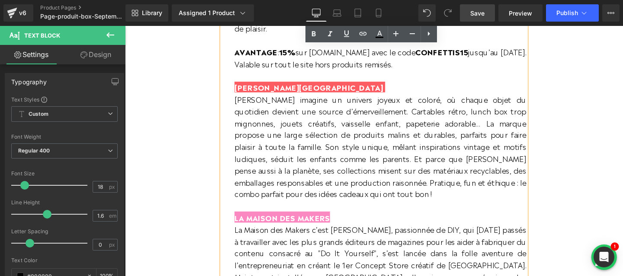
click at [284, 221] on span "LA MAISON DES MAKERS" at bounding box center [290, 227] width 100 height 12
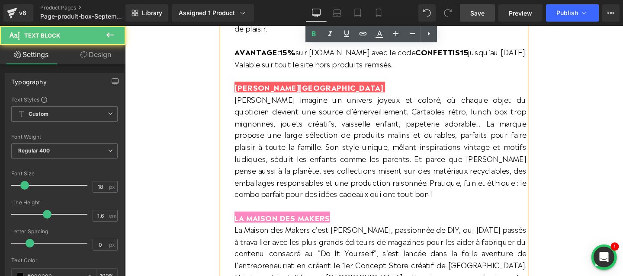
click at [284, 221] on span "LA MAISON DES MAKERS" at bounding box center [290, 227] width 100 height 12
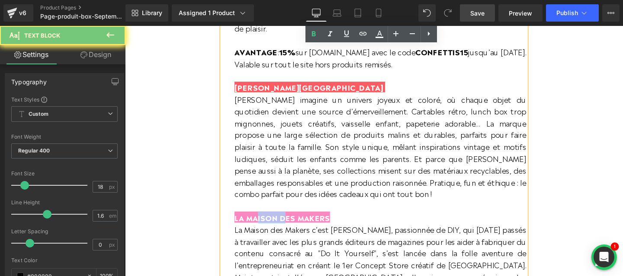
click at [284, 221] on span "LA MAISON DES MAKERS" at bounding box center [290, 227] width 100 height 12
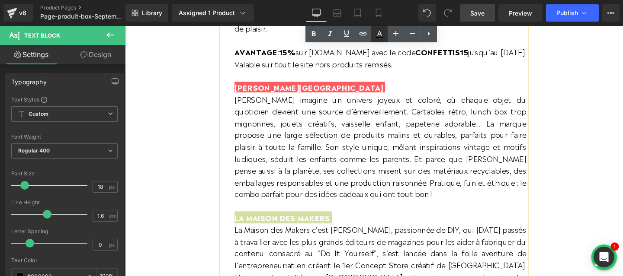
click at [380, 37] on icon at bounding box center [379, 37] width 8 height 1
type input "#000000"
type input "100"
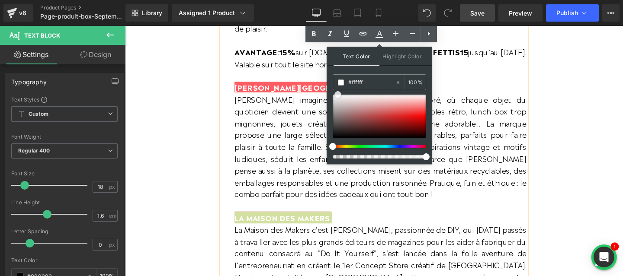
drag, startPoint x: 485, startPoint y: 143, endPoint x: 323, endPoint y: 79, distance: 174.6
type input "#ffffff"
drag, startPoint x: 359, startPoint y: 119, endPoint x: 327, endPoint y: 90, distance: 42.9
click at [327, 90] on div "Text Color Highlight Color rgba(255, 255, 255, 1) #ffffff 100 % transparent tra…" at bounding box center [380, 106] width 106 height 118
click at [398, 61] on span "Highlight Color" at bounding box center [402, 56] width 46 height 19
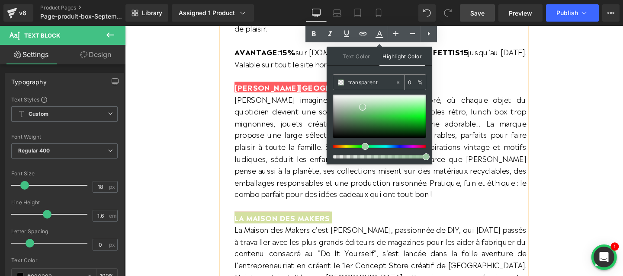
click at [356, 86] on input "transparent" at bounding box center [371, 83] width 47 height 10
paste input "97ca9c"
type input "97ca9c"
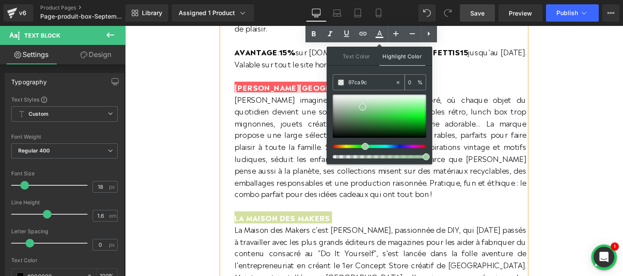
type input "100"
type input "#a0cea6"
click at [362, 107] on span at bounding box center [362, 107] width 7 height 7
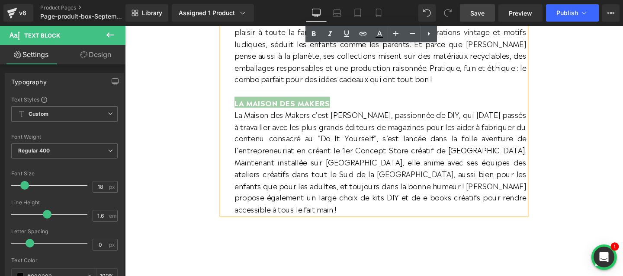
scroll to position [856, 0]
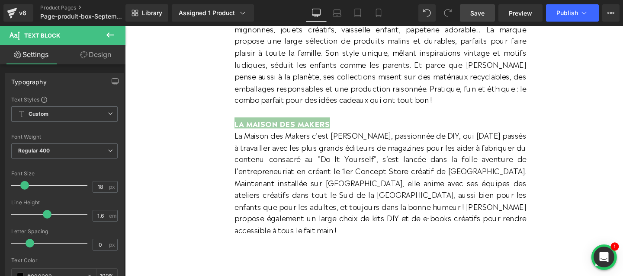
click at [487, 12] on link "Save" at bounding box center [477, 12] width 35 height 17
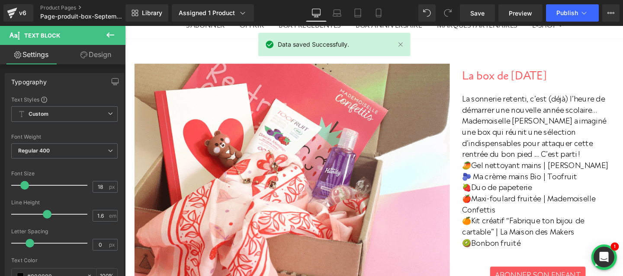
scroll to position [77, 0]
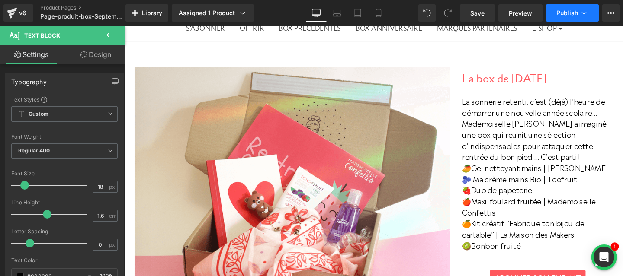
click at [575, 15] on span "Publish" at bounding box center [567, 13] width 22 height 7
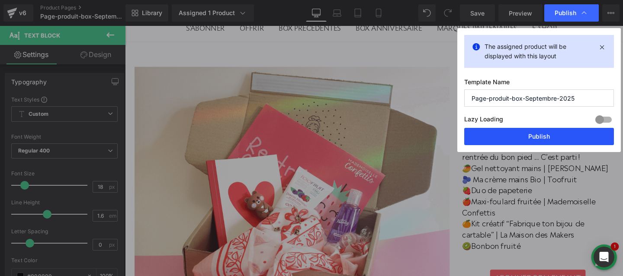
click at [534, 136] on button "Publish" at bounding box center [539, 136] width 150 height 17
